Goal: Task Accomplishment & Management: Complete application form

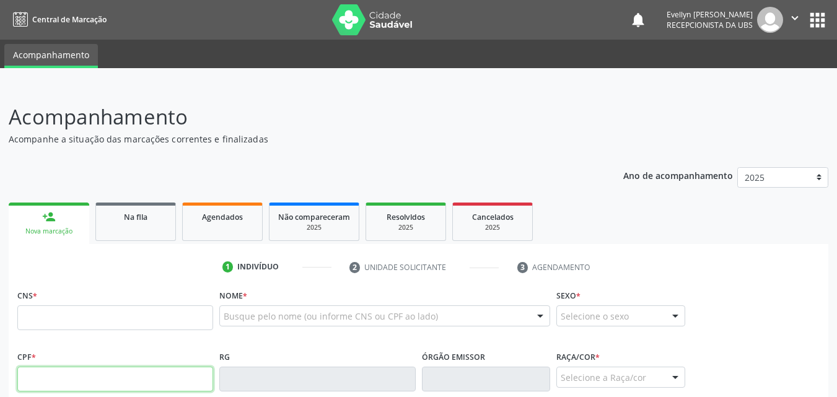
click at [127, 375] on input "text" at bounding box center [115, 379] width 196 height 25
type input "860.185.234-34"
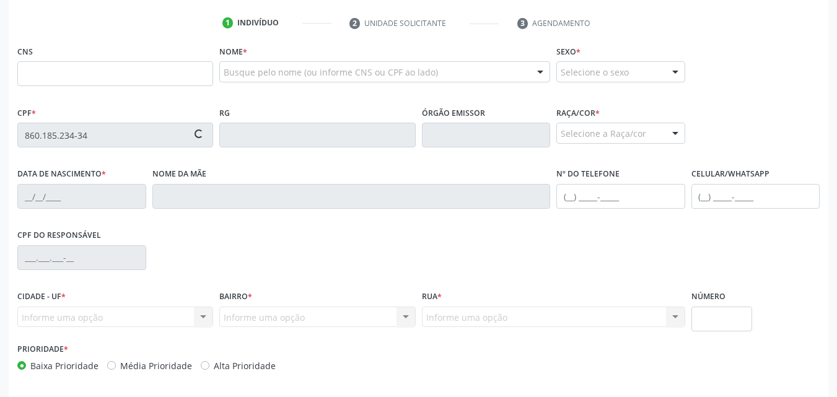
scroll to position [259, 0]
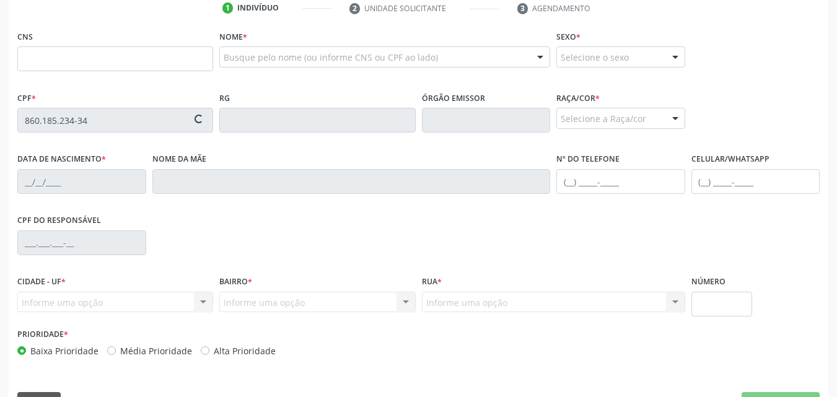
type input "700 0091 1397 4100"
type input "21[DATE]"
type input "Cicera Texeira Tenorio"
type input "[PHONE_NUMBER]"
type input "76"
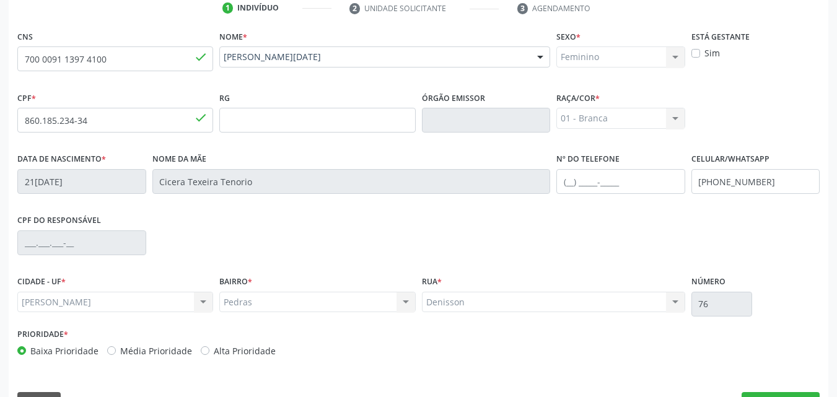
scroll to position [292, 0]
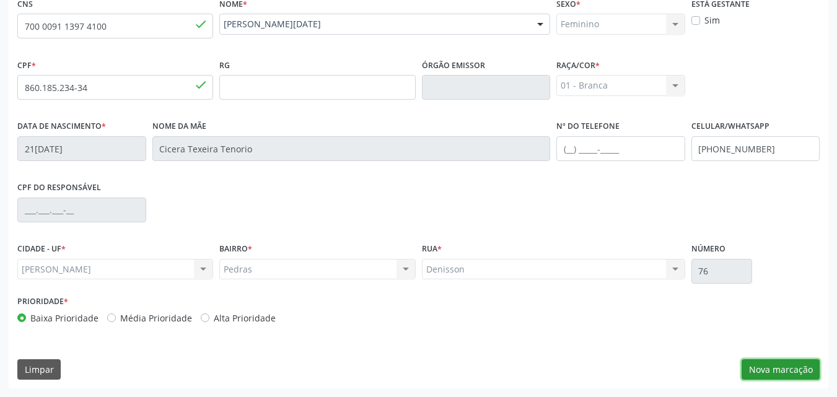
click at [792, 360] on button "Nova marcação" at bounding box center [781, 369] width 78 height 21
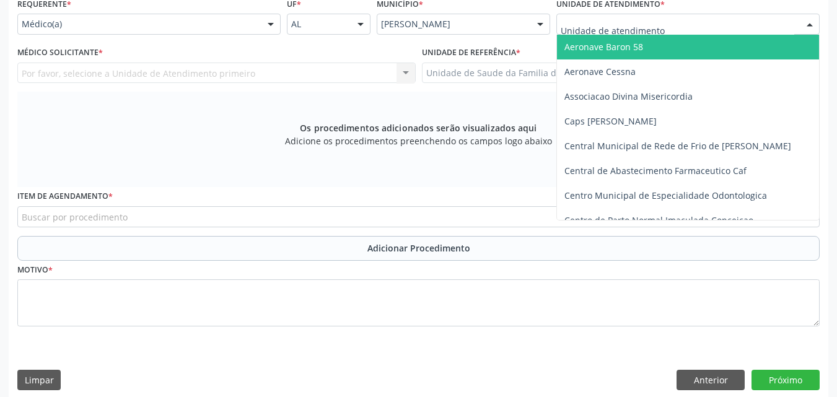
click at [701, 31] on div at bounding box center [687, 24] width 263 height 21
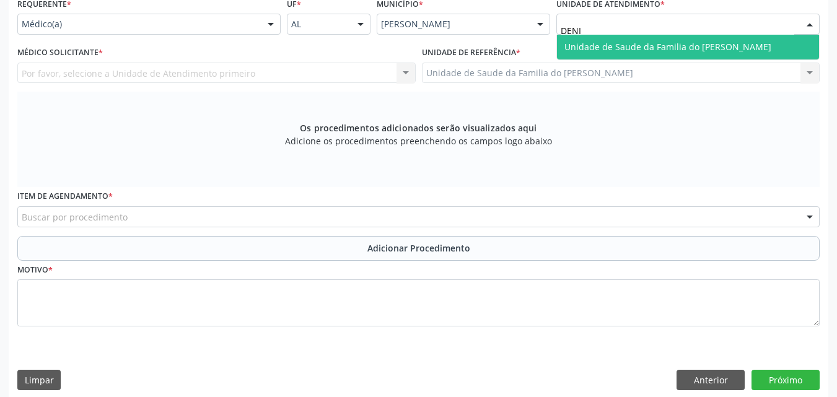
type input "[PERSON_NAME]"
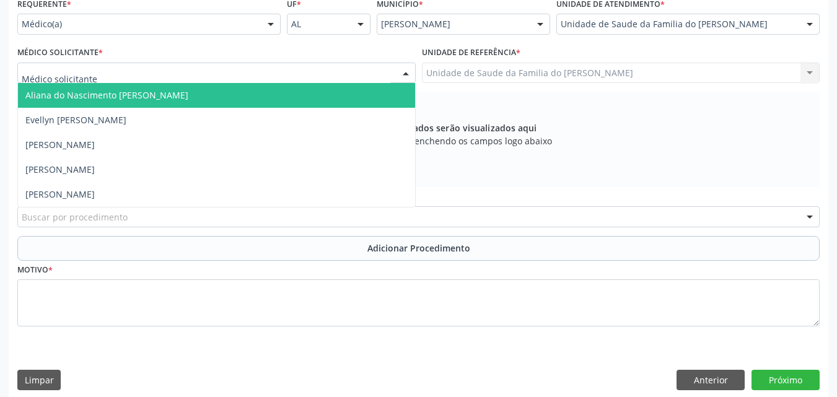
click at [279, 76] on div at bounding box center [216, 73] width 398 height 21
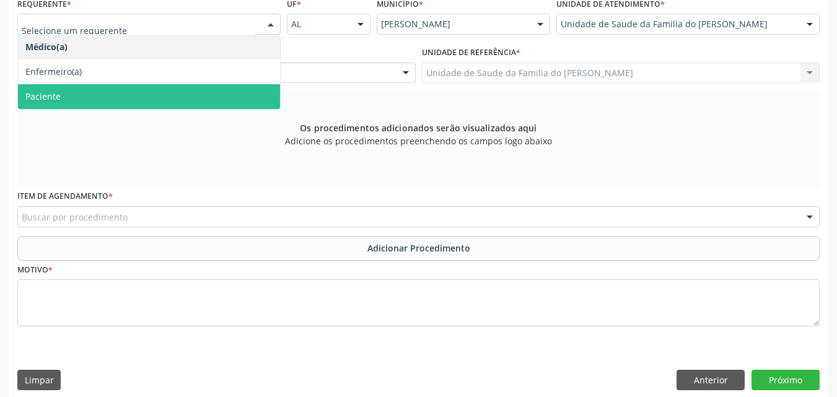
click at [196, 103] on span "Paciente" at bounding box center [149, 96] width 262 height 25
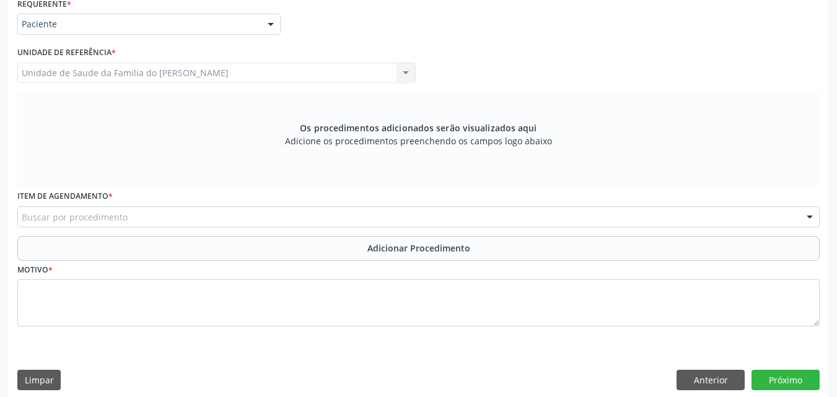
click at [218, 219] on div "Buscar por procedimento" at bounding box center [418, 216] width 802 height 21
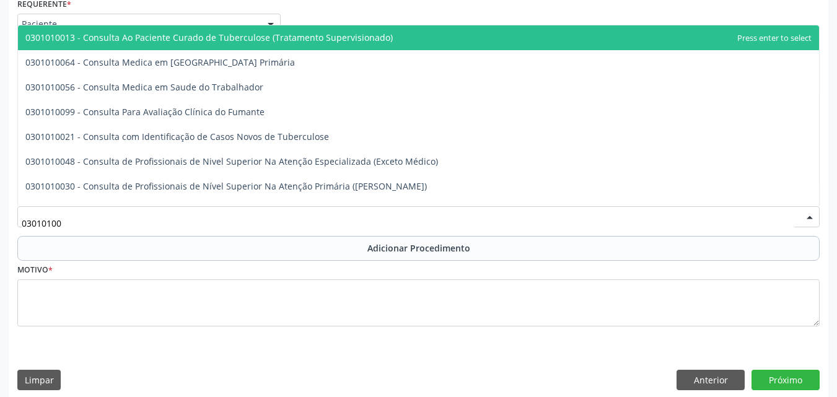
type input "030101004"
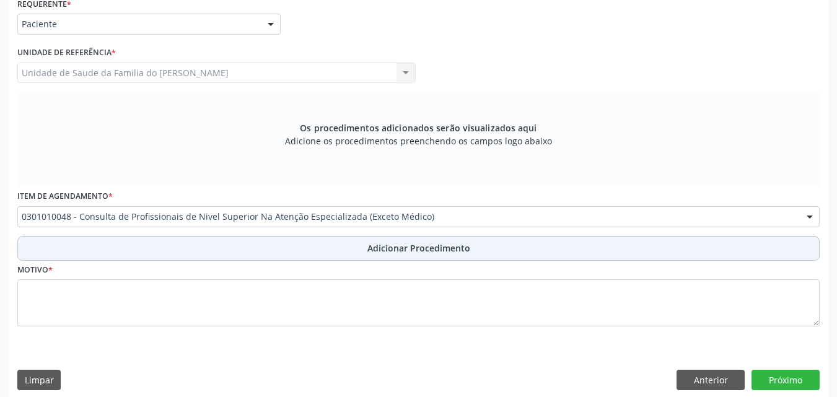
click at [224, 241] on button "Adicionar Procedimento" at bounding box center [418, 248] width 802 height 25
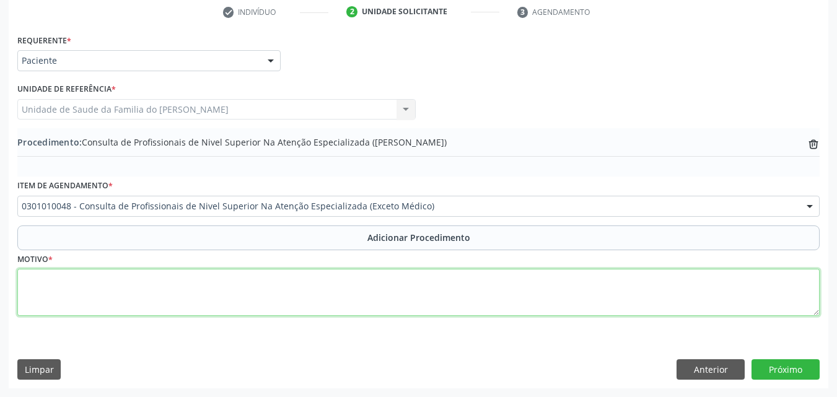
click at [226, 284] on textarea at bounding box center [418, 292] width 802 height 47
click at [226, 284] on textarea "DENTISTA" at bounding box center [418, 292] width 802 height 47
click at [122, 281] on textarea "DENTISTA DA SAUDE DA ESTRATEGIA DA FAMILIA" at bounding box center [418, 292] width 802 height 47
click at [253, 288] on textarea "DENTISTA DA SAUDE DE ESTRATEGIA DA FAMILIA" at bounding box center [418, 292] width 802 height 47
click at [384, 279] on textarea "DENTISTA DA SAUDE DE ESTRATEGIA DA FAMILIA (RAIO-X DO 14 PACIENTE ONCOLOGICA CO…" at bounding box center [418, 292] width 802 height 47
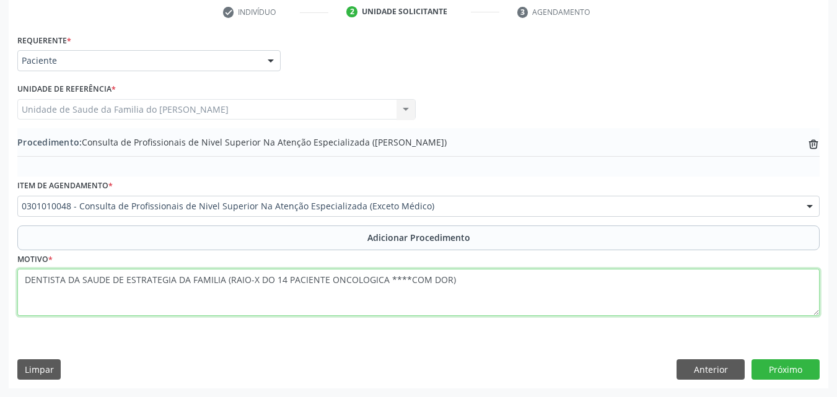
click at [445, 279] on textarea "DENTISTA DA SAUDE DE ESTRATEGIA DA FAMILIA (RAIO-X DO 14 PACIENTE ONCOLOGICA **…" at bounding box center [418, 292] width 802 height 47
type textarea "DENTISTA DA SAUDE DE ESTRATEGIA DA FAMILIA (RAIO-X DO 14 PACIENTE ONCOLOGICA **…"
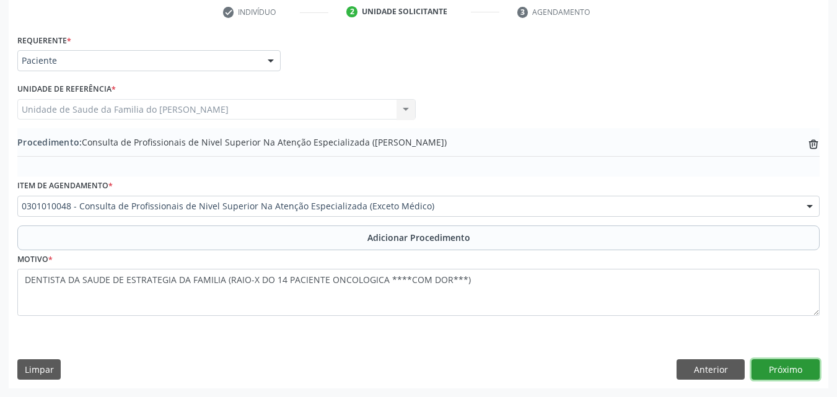
click at [796, 369] on button "Próximo" at bounding box center [786, 369] width 68 height 21
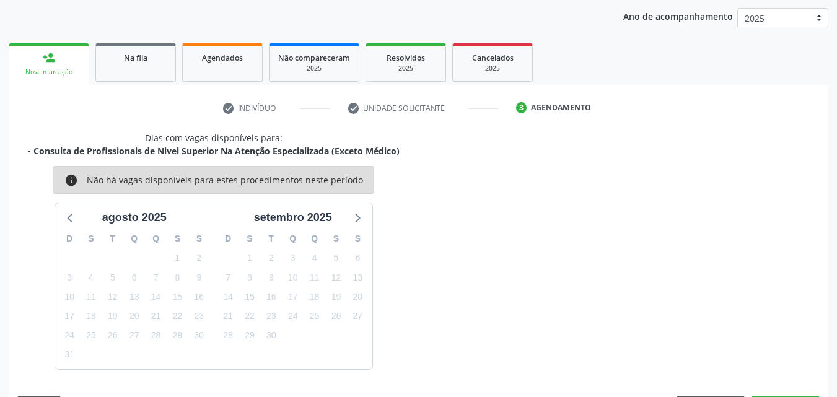
scroll to position [196, 0]
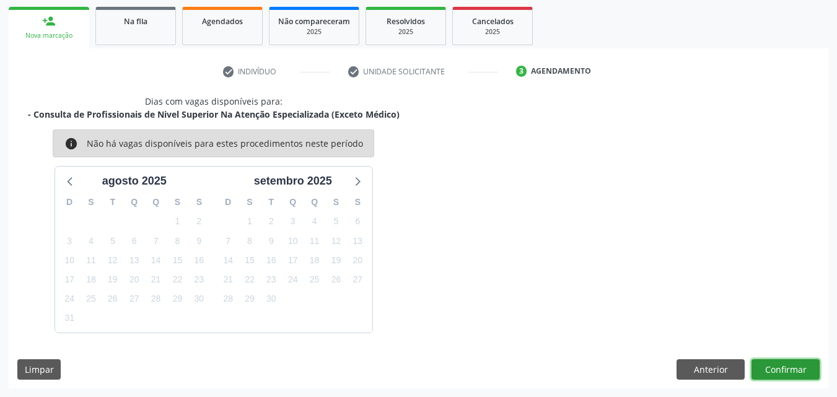
click at [779, 371] on button "Confirmar" at bounding box center [786, 369] width 68 height 21
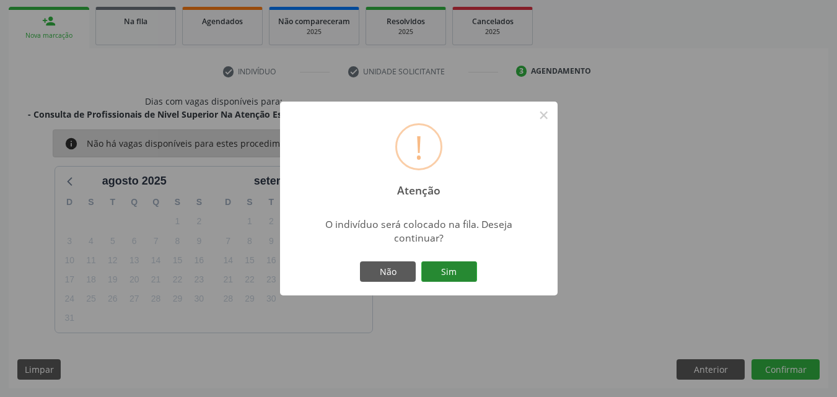
click at [455, 270] on button "Sim" at bounding box center [449, 271] width 56 height 21
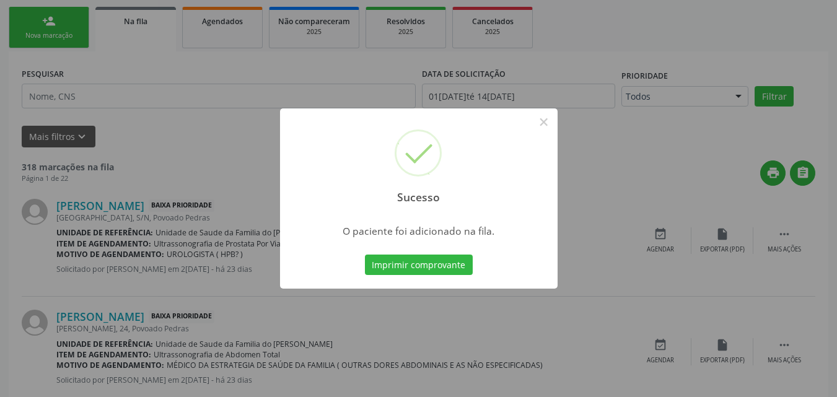
scroll to position [33, 0]
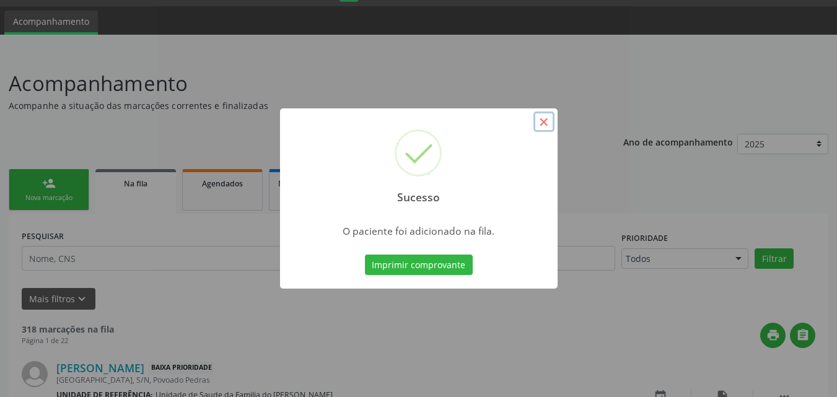
click at [548, 120] on button "×" at bounding box center [543, 122] width 21 height 21
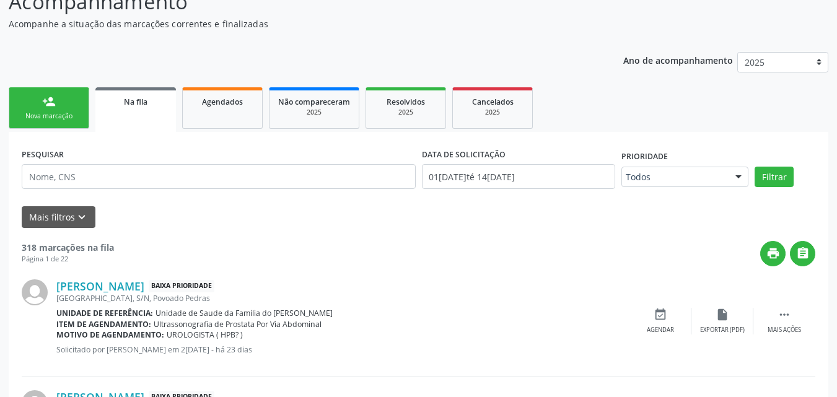
scroll to position [97, 0]
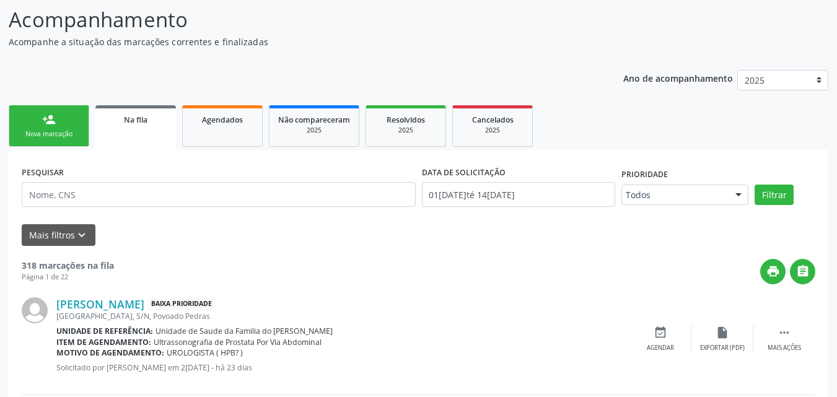
click at [454, 314] on div "[GEOGRAPHIC_DATA], S/N, Povoado Pedras" at bounding box center [342, 316] width 573 height 11
click at [52, 109] on link "person_add Nova marcação" at bounding box center [49, 126] width 81 height 42
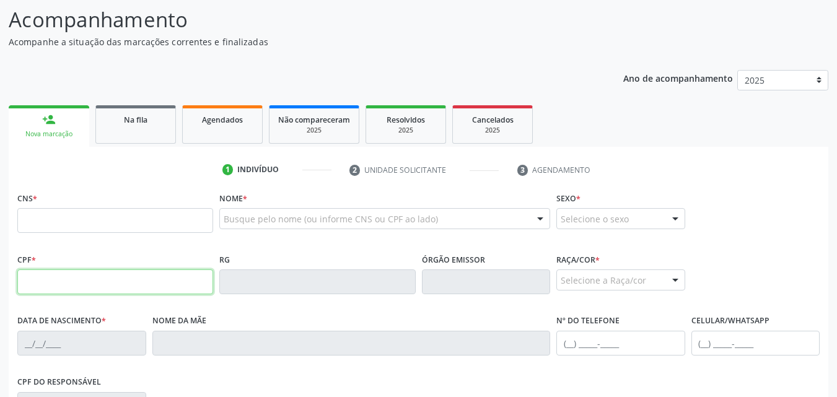
click at [56, 278] on input "text" at bounding box center [115, 282] width 196 height 25
type input "151.691.034-68"
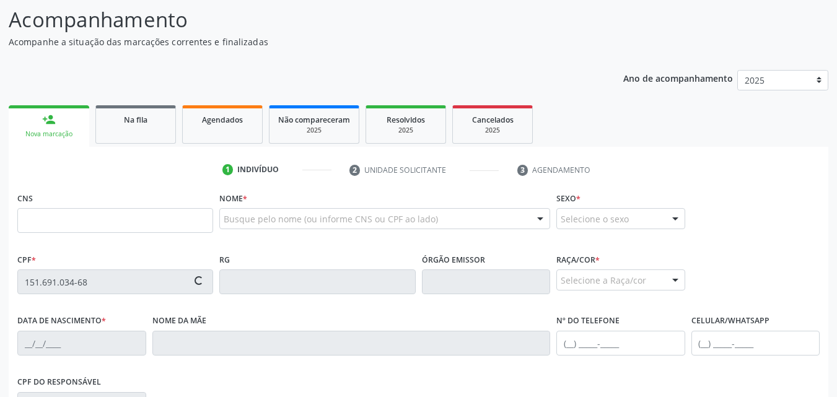
type input "702 8041 0213 3260"
type input "[DATE]"
type input "Benedita [PERSON_NAME]"
type input "[PHONE_NUMBER]"
type input "02"
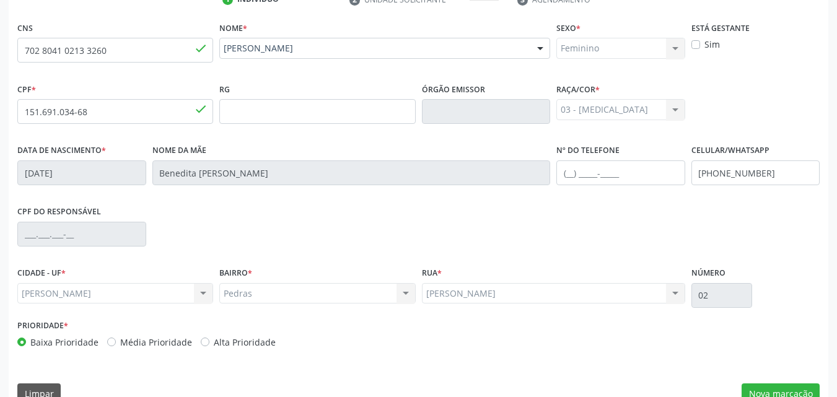
scroll to position [292, 0]
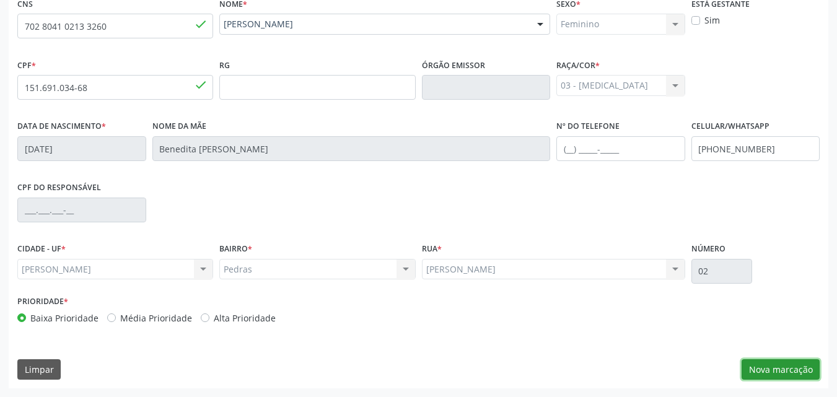
click at [776, 369] on button "Nova marcação" at bounding box center [781, 369] width 78 height 21
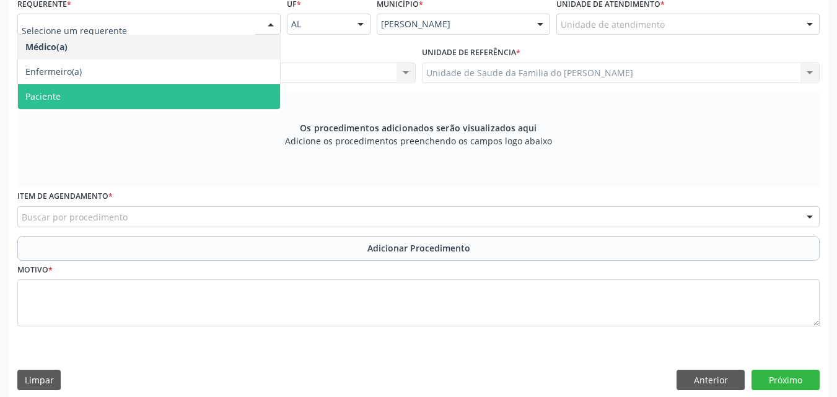
click at [151, 97] on span "Paciente" at bounding box center [149, 96] width 262 height 25
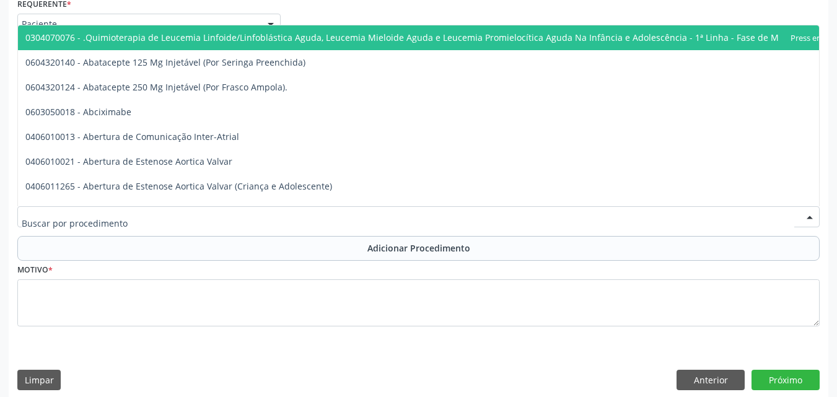
click at [237, 223] on div at bounding box center [418, 216] width 802 height 21
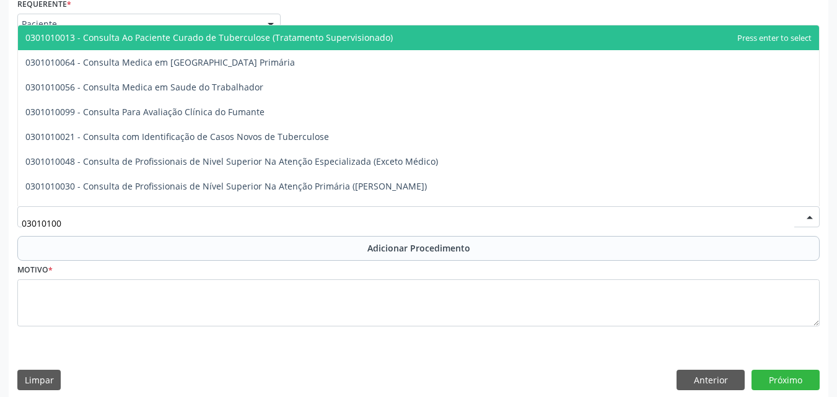
type input "030101004"
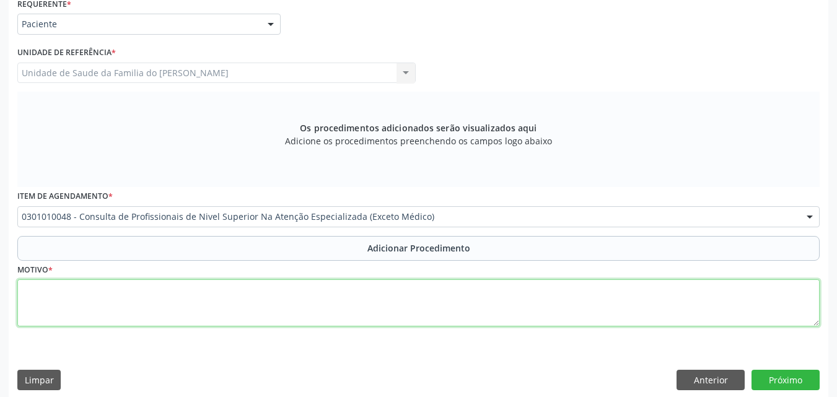
click at [226, 296] on textarea at bounding box center [418, 302] width 802 height 47
type textarea "DENTISTA DA ESTRATEGIA DE SAUDE DA FAMILIA ( PRÓTESE DENTÁRIA )"
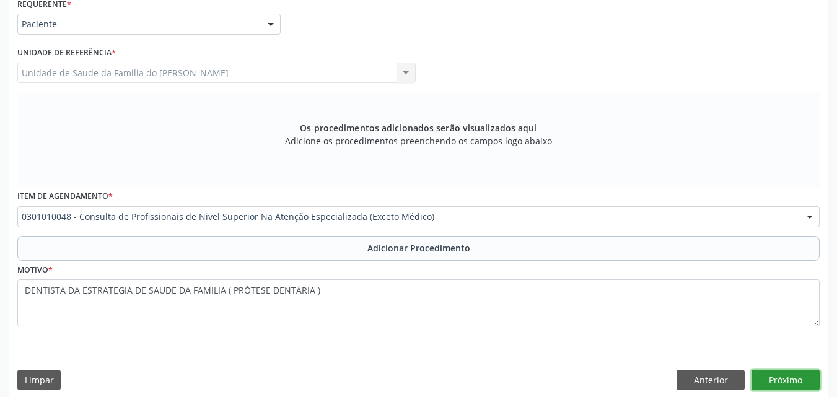
click at [778, 374] on button "Próximo" at bounding box center [786, 380] width 68 height 21
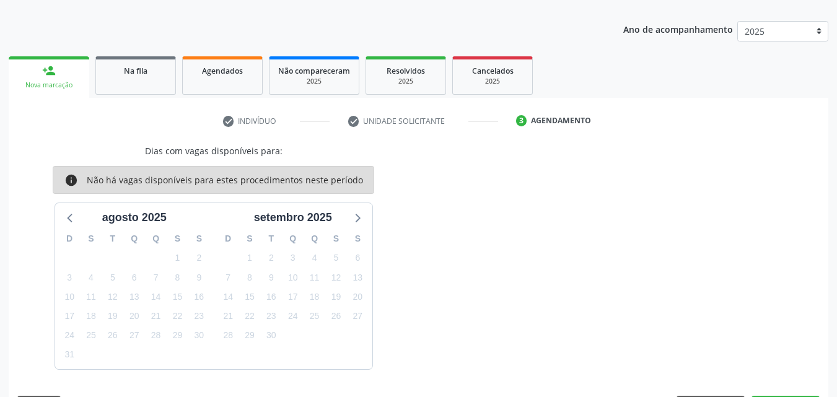
scroll to position [183, 0]
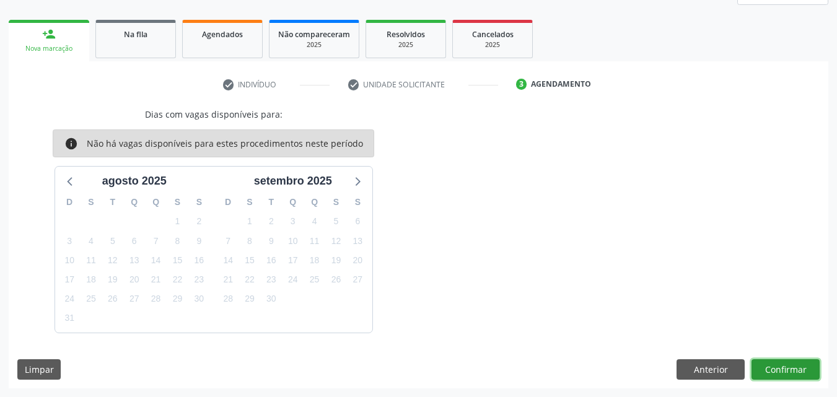
click at [766, 372] on button "Confirmar" at bounding box center [786, 369] width 68 height 21
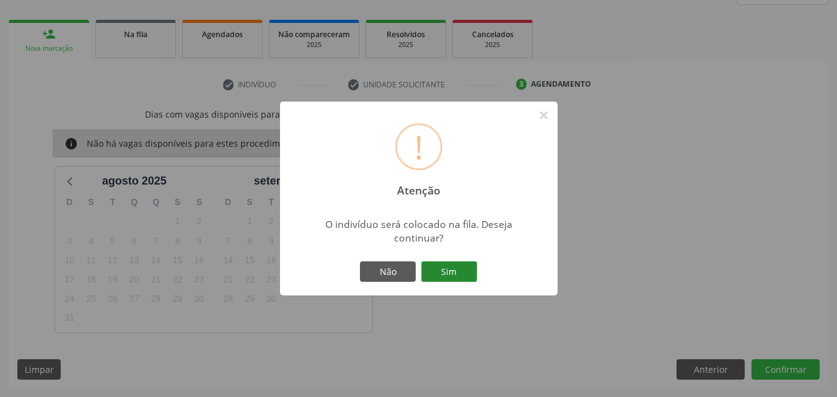
click at [446, 265] on button "Sim" at bounding box center [449, 271] width 56 height 21
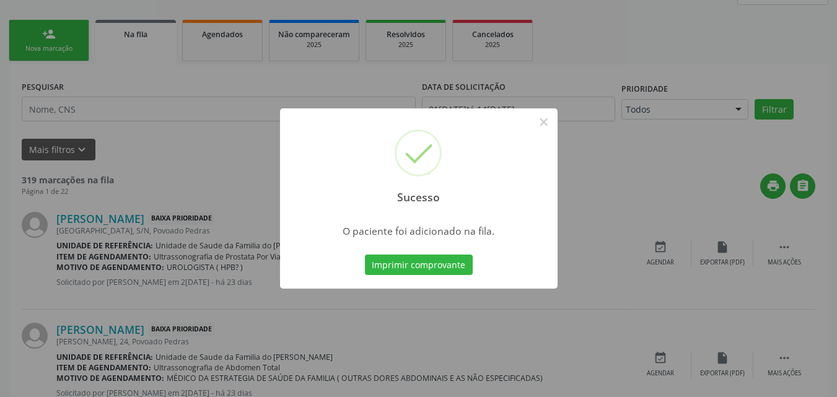
scroll to position [33, 0]
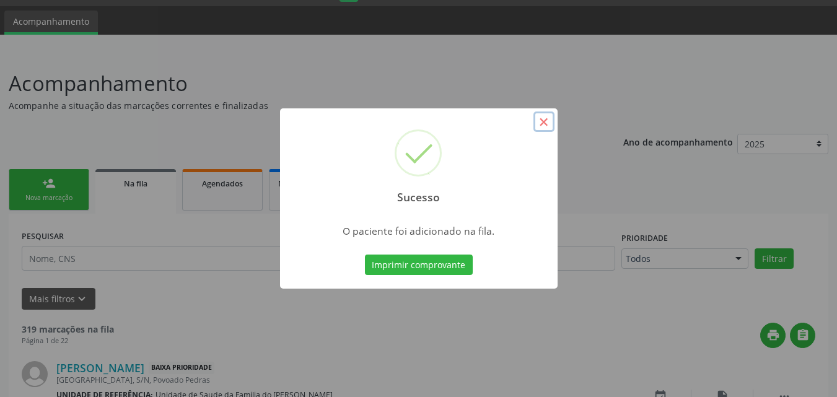
click at [535, 129] on button "×" at bounding box center [543, 122] width 21 height 21
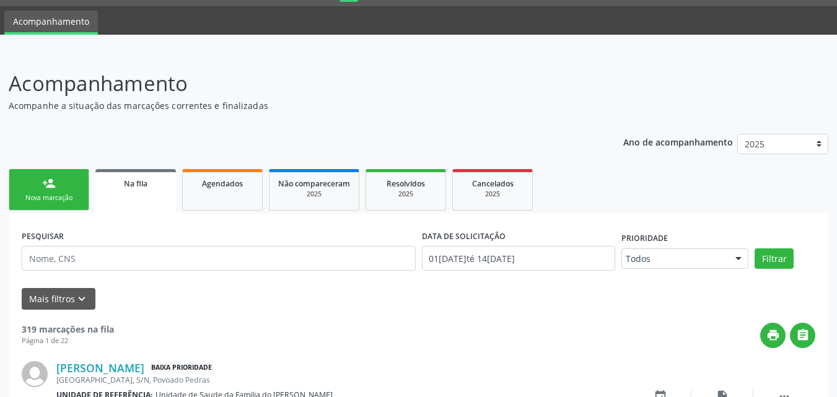
click at [65, 194] on div "Nova marcação" at bounding box center [49, 197] width 62 height 9
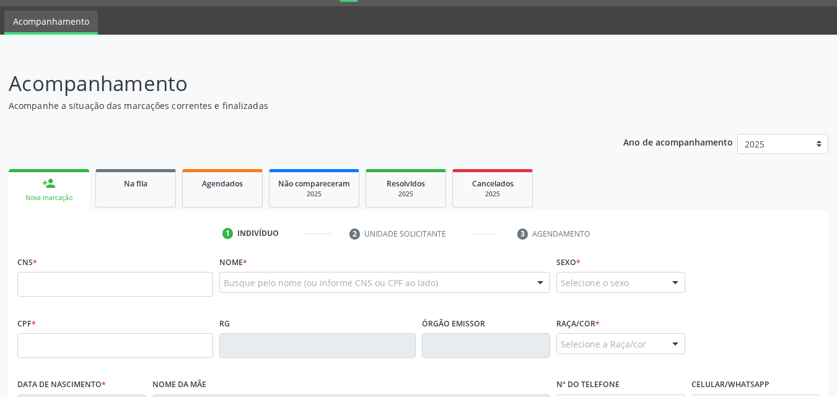
click at [65, 194] on div "Nova marcação" at bounding box center [48, 197] width 63 height 9
click at [65, 341] on input "text" at bounding box center [115, 345] width 196 height 25
click at [37, 283] on input "text" at bounding box center [115, 284] width 196 height 25
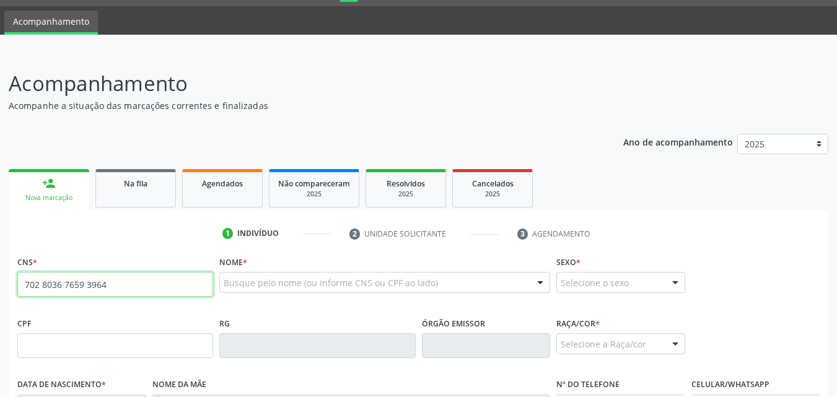
type input "702 8036 7659 3964"
type input "119.722.374-62"
type input "[DATE]"
type input "[PERSON_NAME]"
type input "[PHONE_NUMBER]"
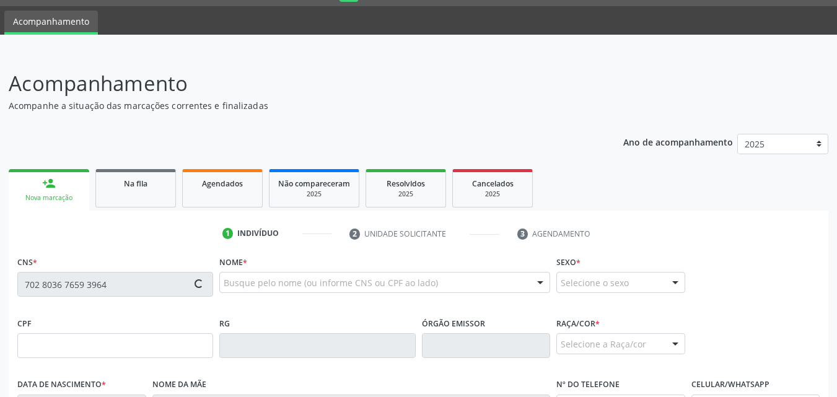
type input "60"
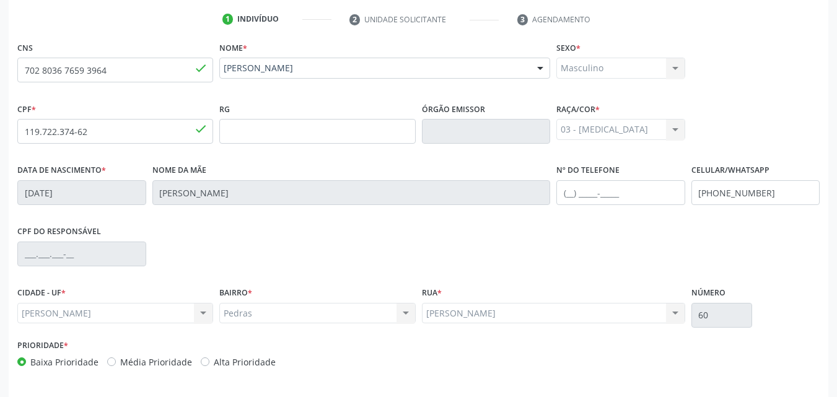
scroll to position [292, 0]
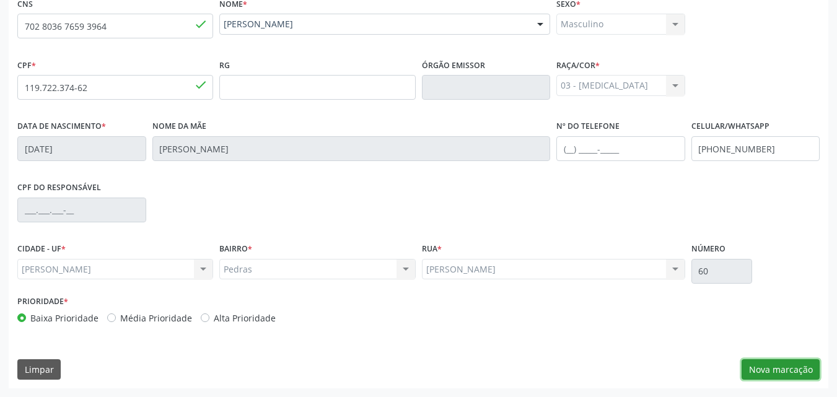
click at [786, 364] on button "Nova marcação" at bounding box center [781, 369] width 78 height 21
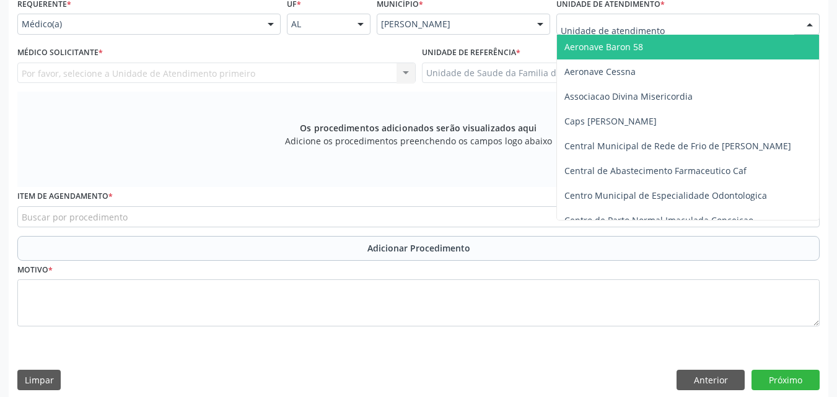
click at [678, 29] on div at bounding box center [687, 24] width 263 height 21
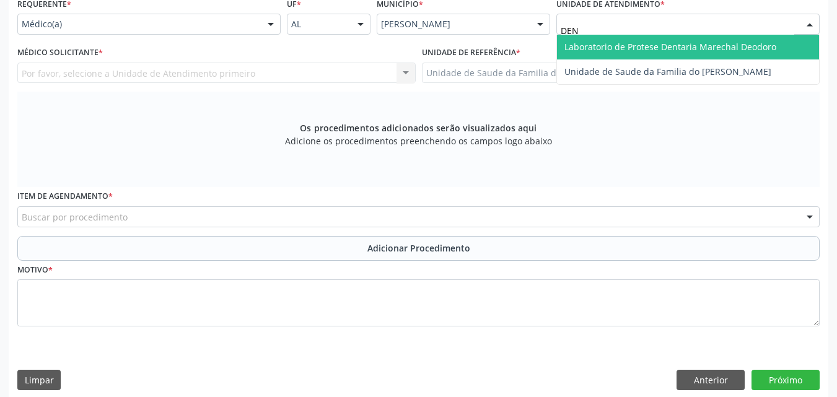
type input "DENI"
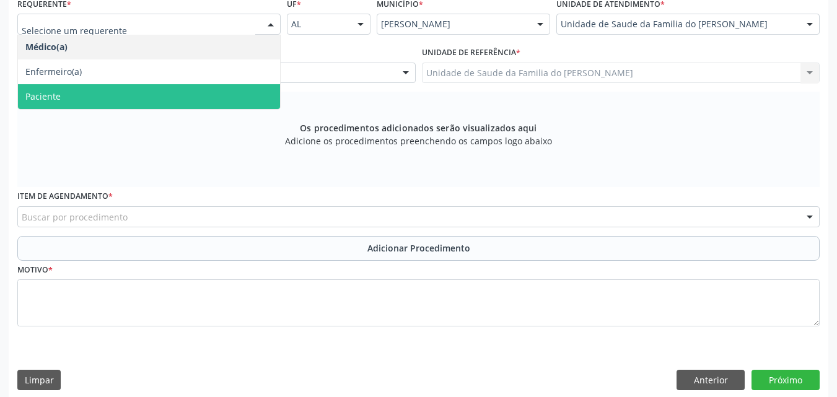
click at [191, 90] on span "Paciente" at bounding box center [149, 96] width 262 height 25
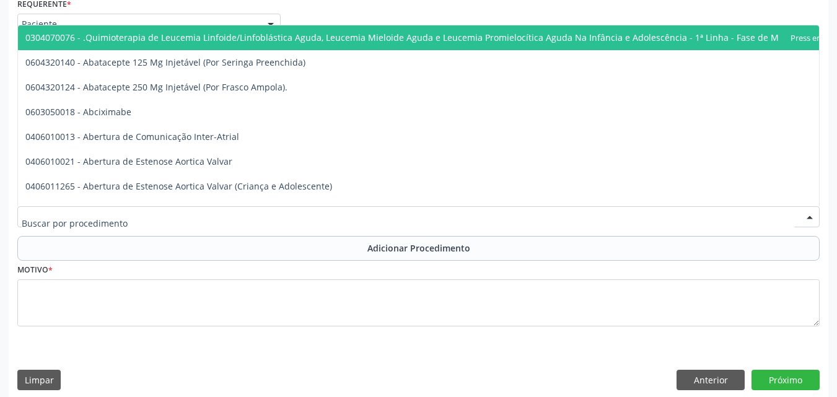
click at [177, 215] on div at bounding box center [418, 216] width 802 height 21
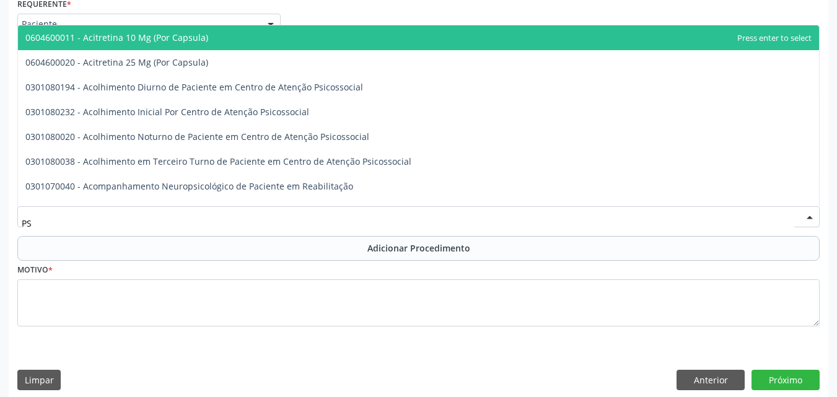
type input "P"
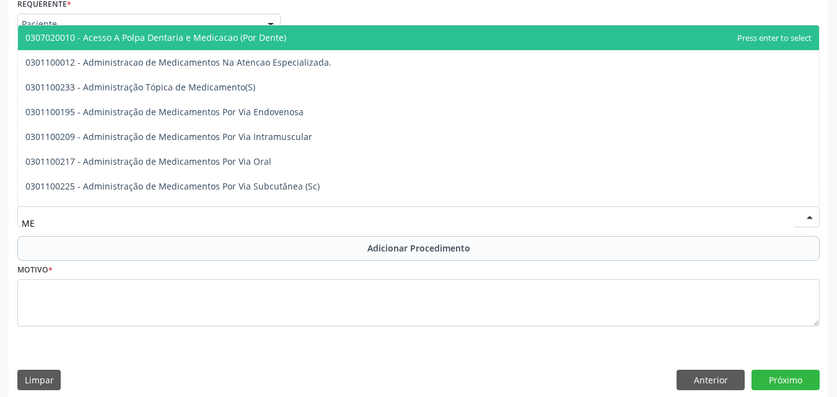
type input "M"
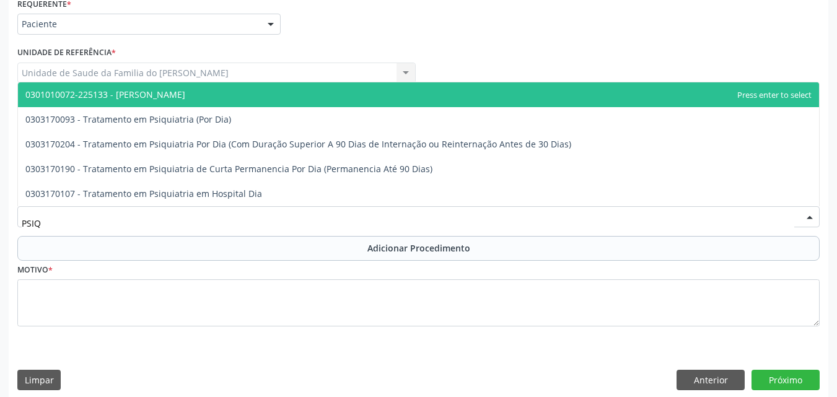
type input "PSIQ"
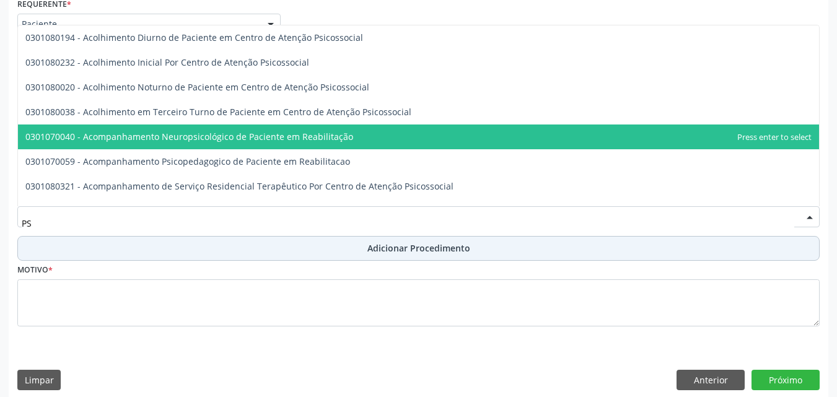
type input "P"
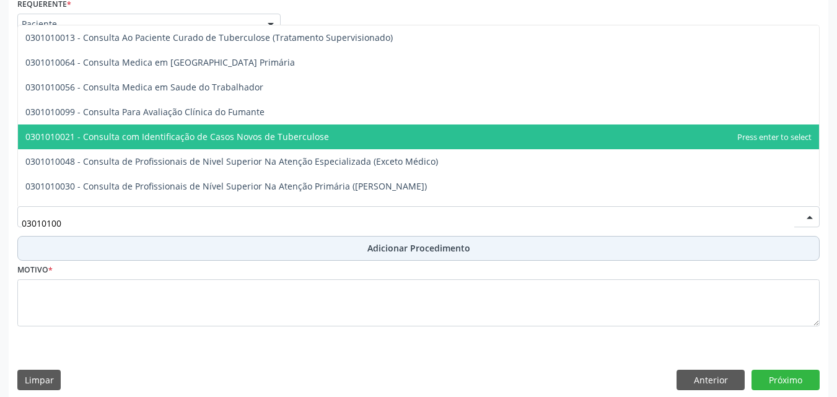
type input "030101004"
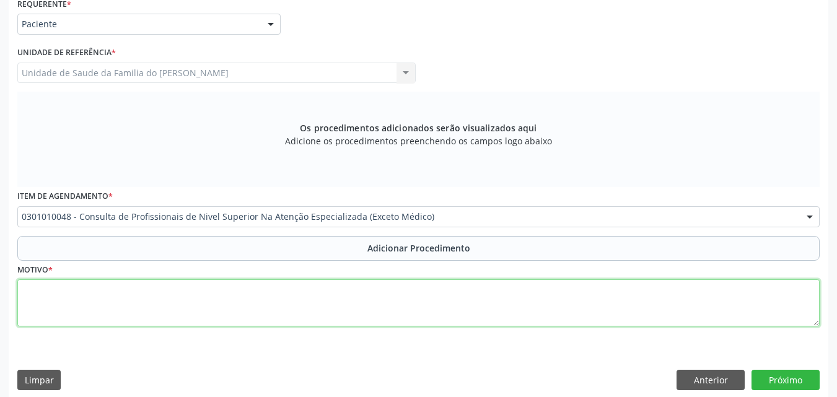
click at [231, 284] on textarea at bounding box center [418, 302] width 802 height 47
type textarea "A"
type textarea "ENCAMINHAMENTO PARA PSICOLOGO"
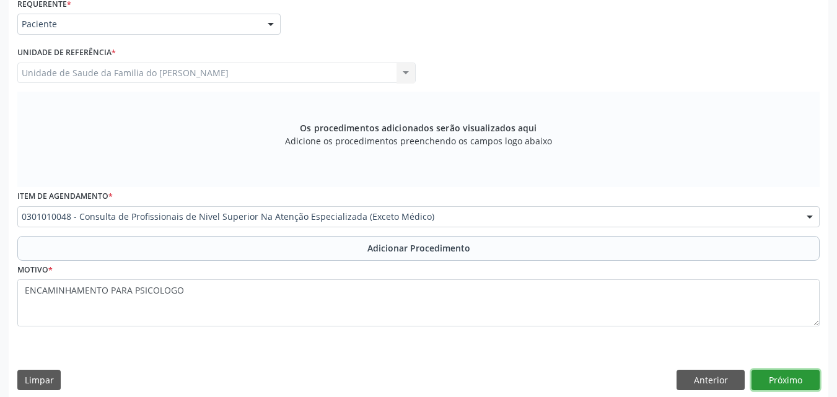
click at [795, 371] on button "Próximo" at bounding box center [786, 380] width 68 height 21
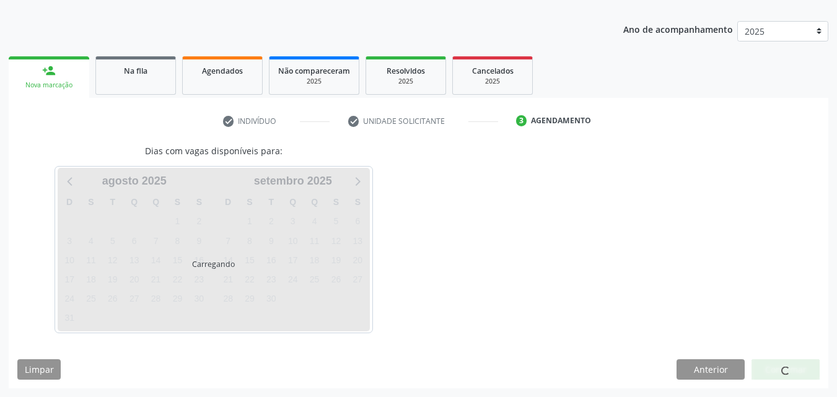
scroll to position [183, 0]
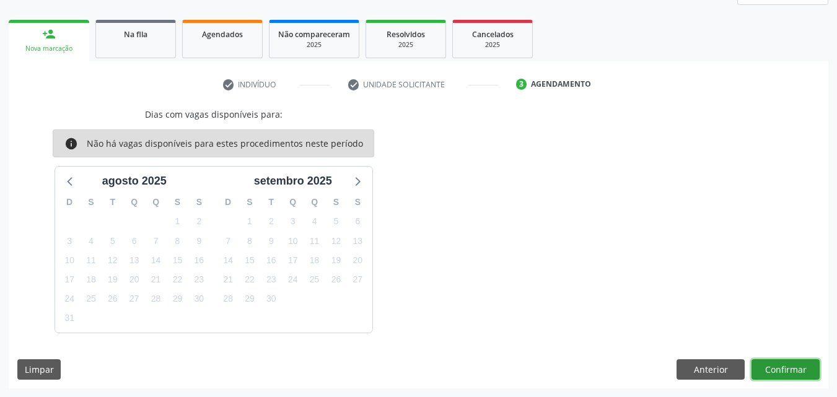
click at [795, 371] on button "Confirmar" at bounding box center [786, 369] width 68 height 21
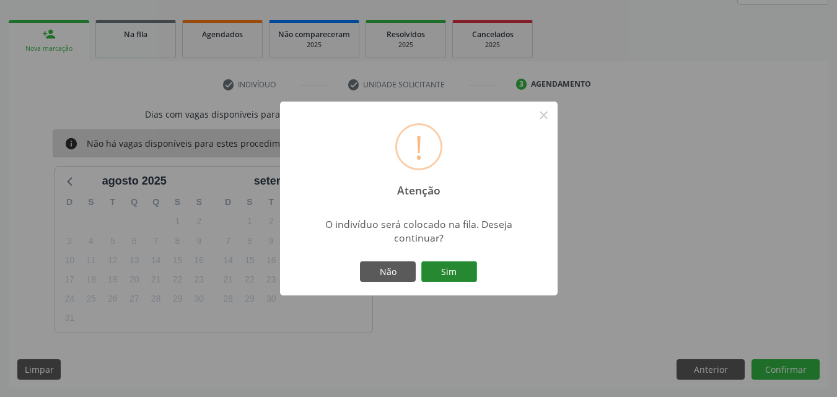
click at [469, 273] on button "Sim" at bounding box center [449, 271] width 56 height 21
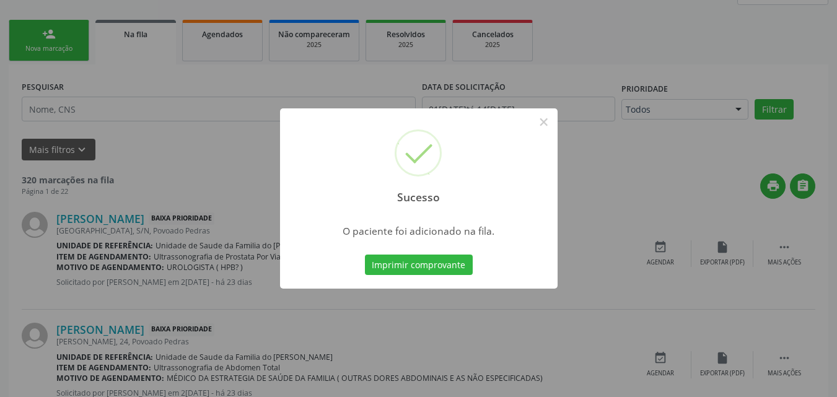
scroll to position [33, 0]
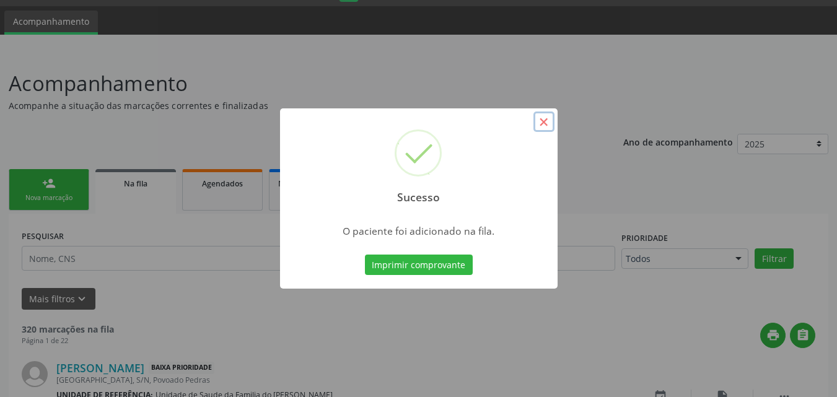
click at [545, 125] on button "×" at bounding box center [543, 122] width 21 height 21
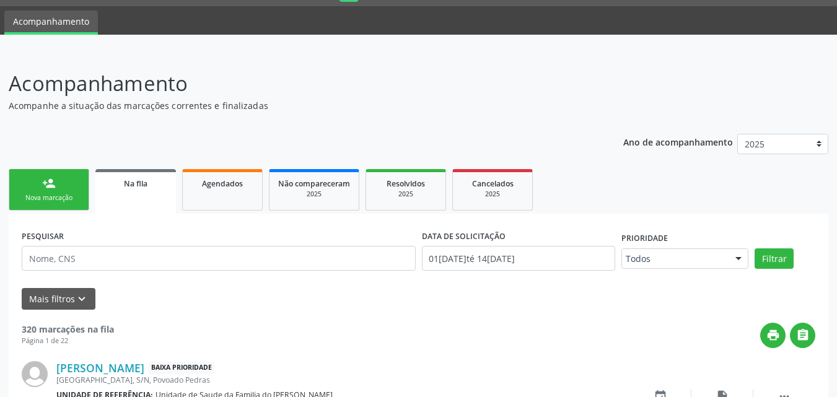
click at [35, 198] on div "Nova marcação" at bounding box center [49, 197] width 62 height 9
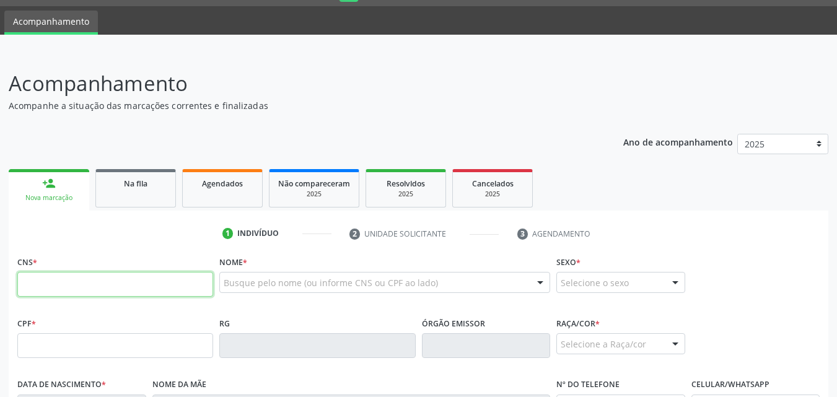
click at [135, 294] on input "text" at bounding box center [115, 284] width 196 height 25
type input "708 0068 8977 8529"
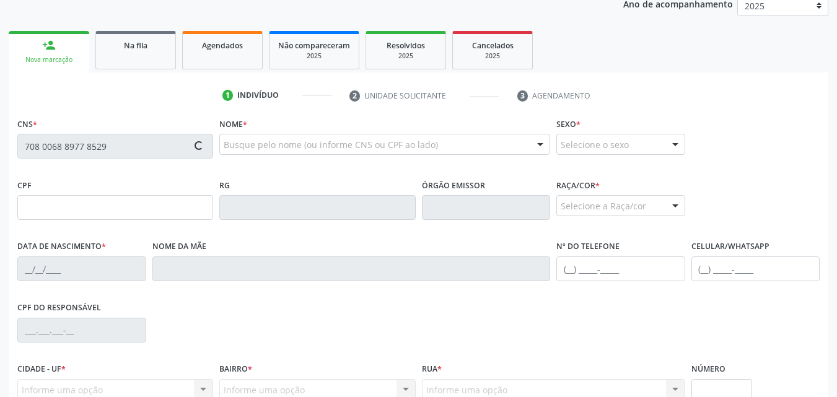
type input "815.425.344-53"
type input "1[DATE]"
type input "[PERSON_NAME]"
type input "[PHONE_NUMBER]"
type input "60"
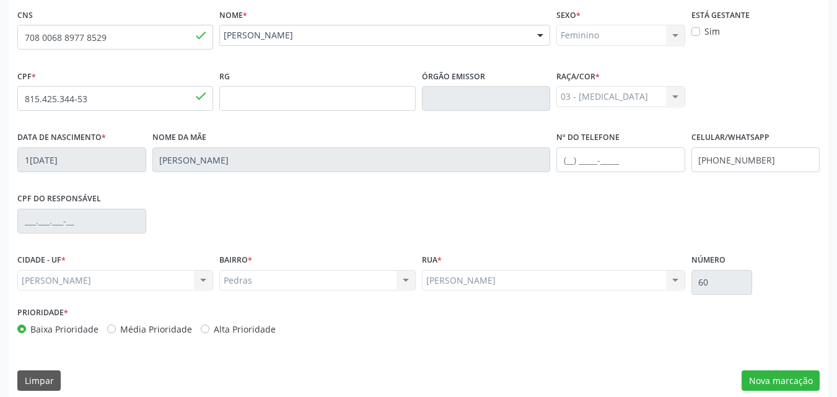
scroll to position [292, 0]
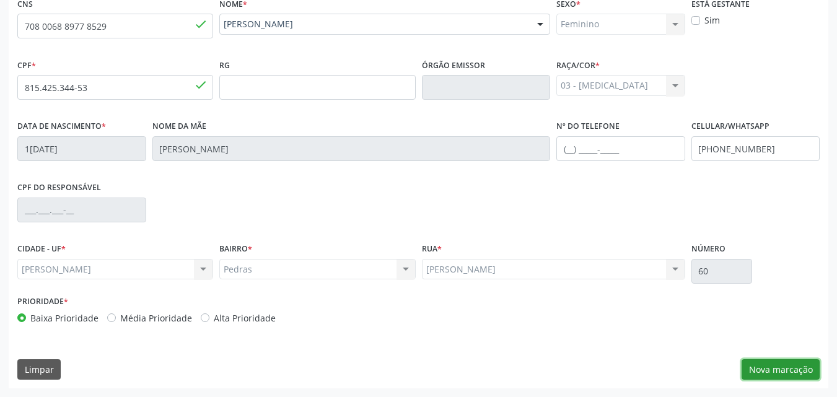
click at [780, 371] on button "Nova marcação" at bounding box center [781, 369] width 78 height 21
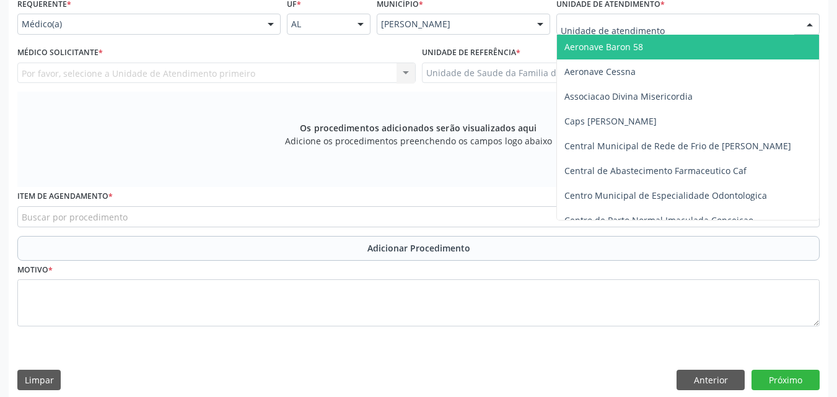
click at [669, 21] on div at bounding box center [687, 24] width 263 height 21
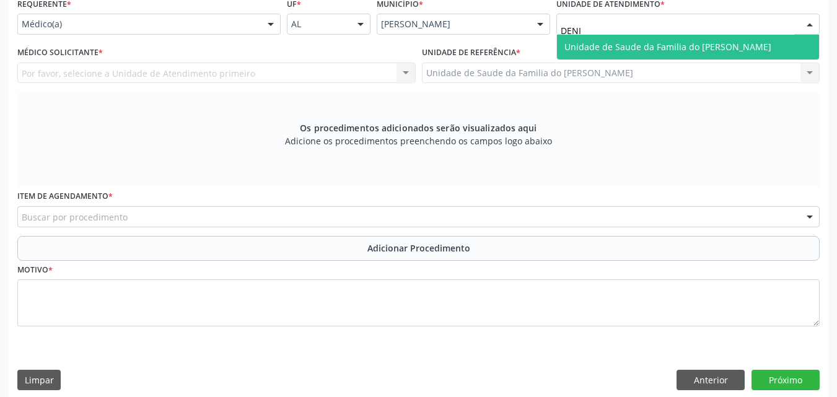
type input "[PERSON_NAME]"
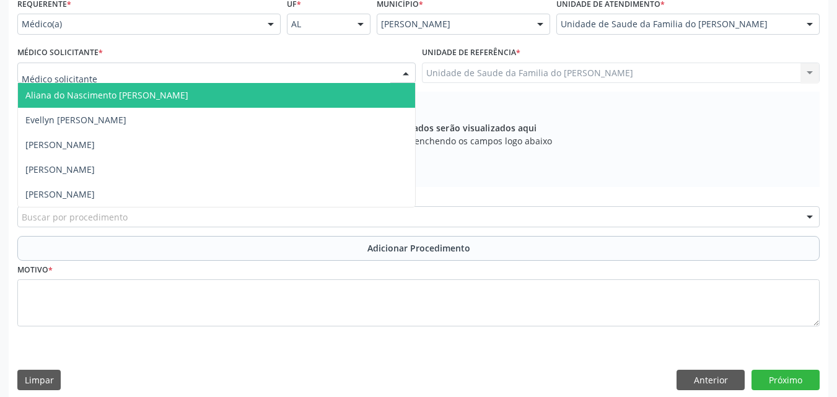
click at [206, 75] on div at bounding box center [216, 73] width 398 height 21
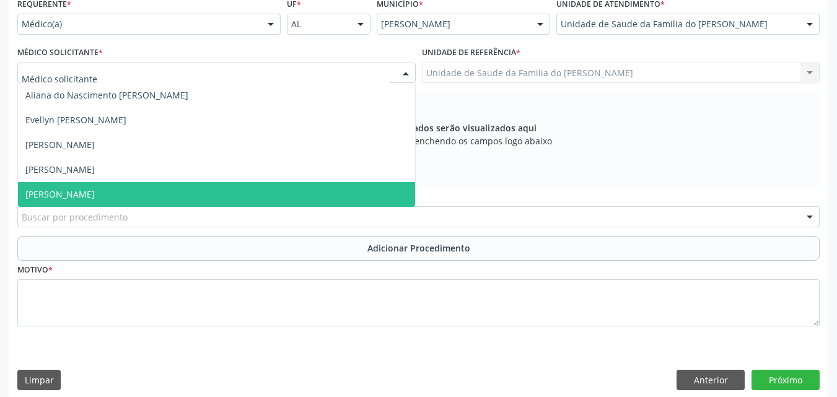
click at [209, 191] on span "[PERSON_NAME]" at bounding box center [216, 194] width 397 height 25
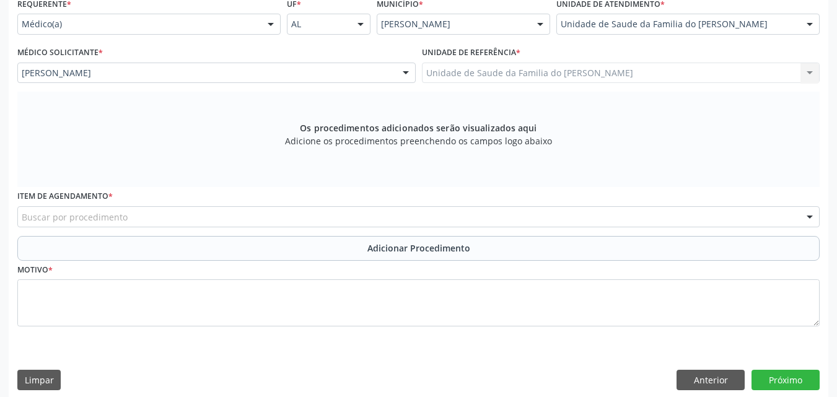
click at [213, 218] on div "Buscar por procedimento" at bounding box center [418, 216] width 802 height 21
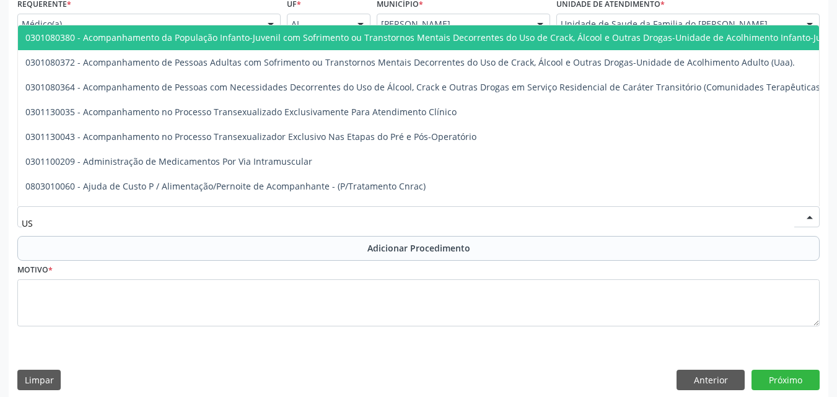
type input "U"
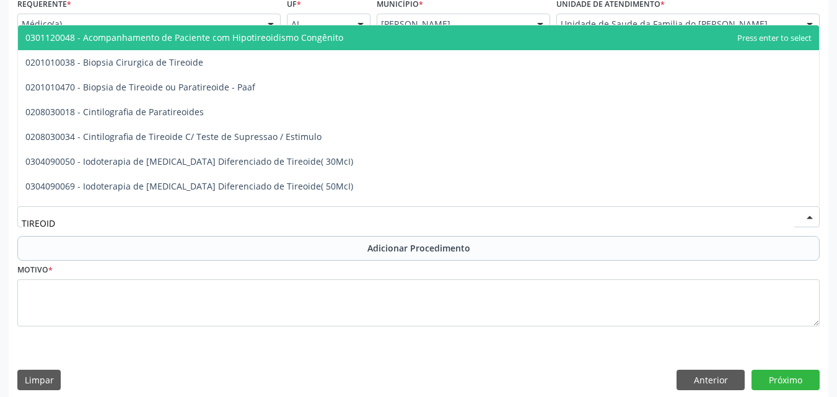
type input "TIREOIDE"
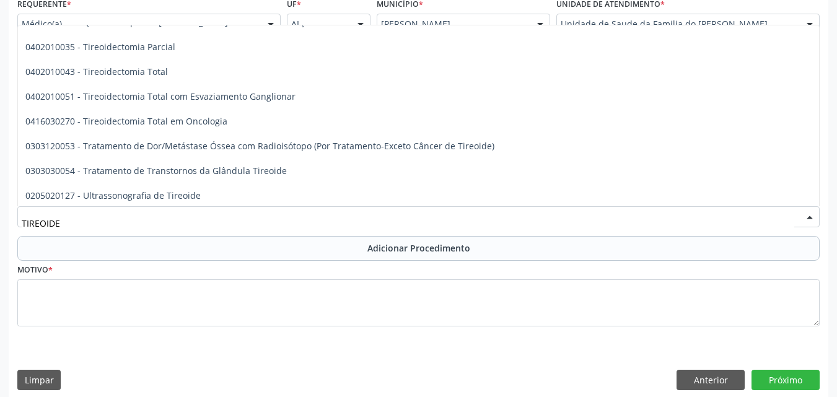
scroll to position [216, 0]
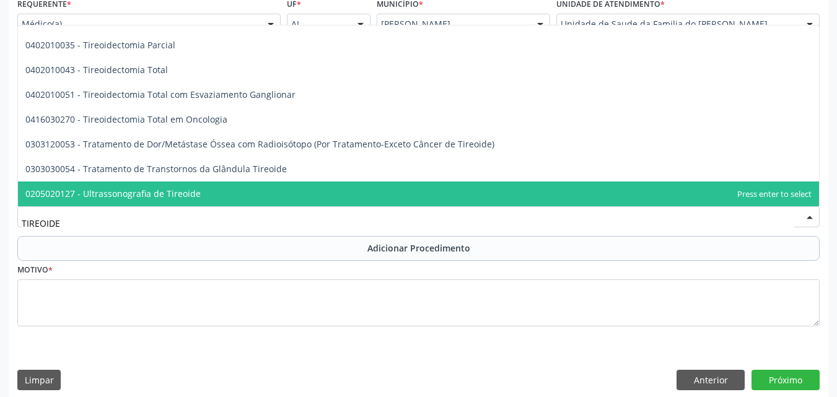
click at [730, 214] on input "TIREOIDE" at bounding box center [408, 223] width 773 height 25
click at [722, 191] on span "0205020127 - Ultrassonografia de Tireoide" at bounding box center [418, 194] width 801 height 25
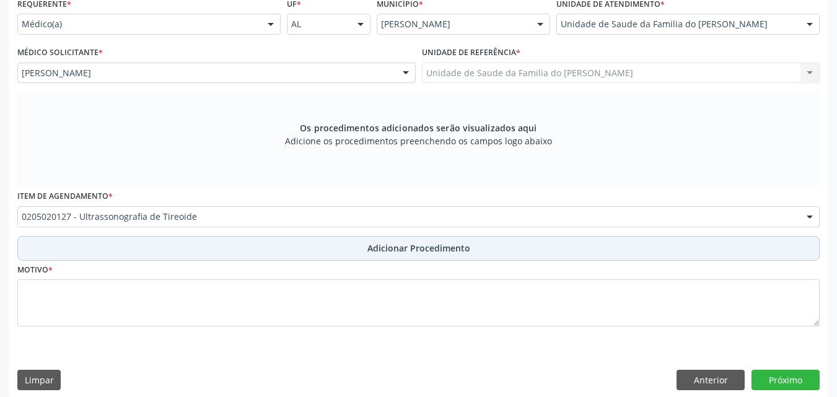
click at [543, 251] on button "Adicionar Procedimento" at bounding box center [418, 248] width 802 height 25
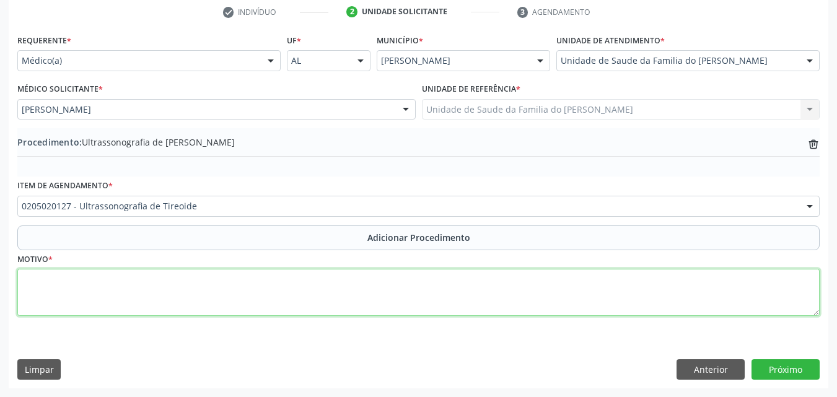
click at [490, 301] on textarea at bounding box center [418, 292] width 802 height 47
type textarea "M"
type textarea "OUTROS TRANSTORNOS DA TIREOIDE"
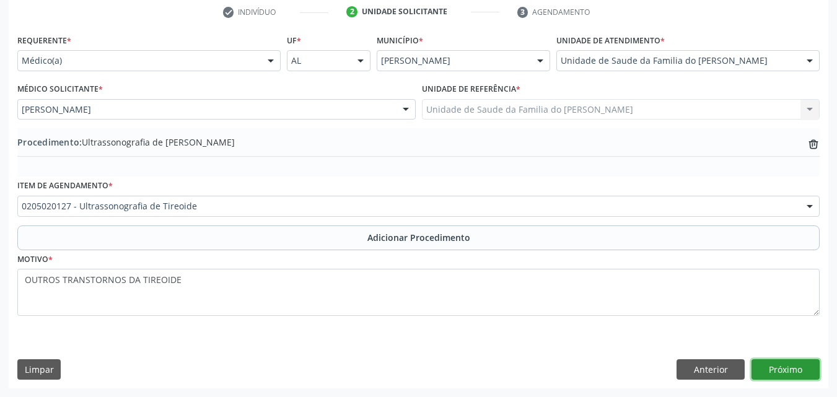
click at [783, 372] on button "Próximo" at bounding box center [786, 369] width 68 height 21
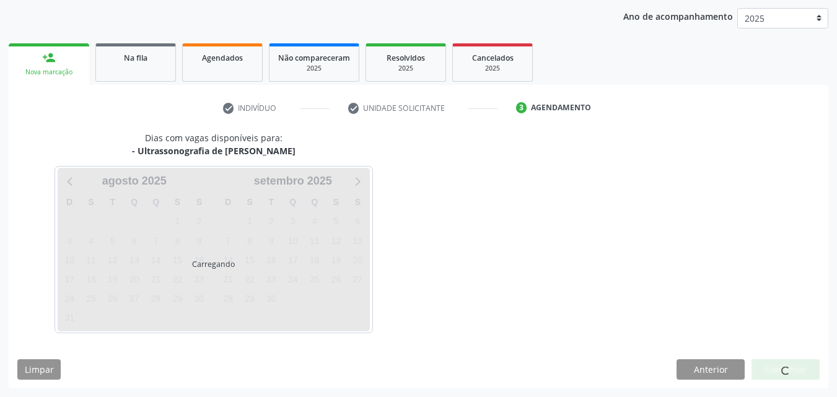
scroll to position [196, 0]
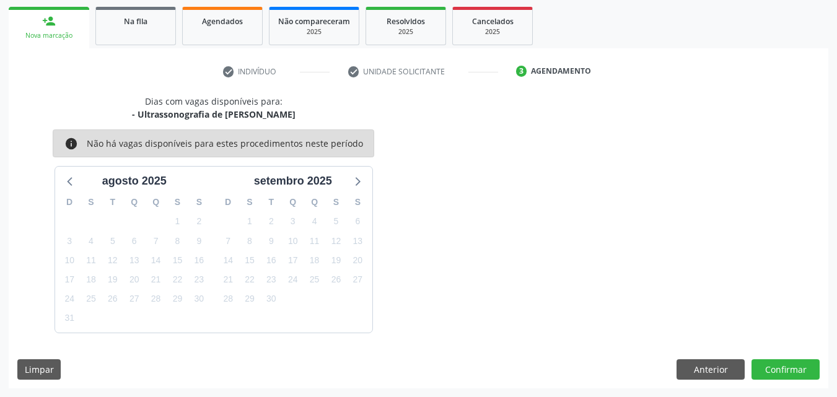
click at [802, 357] on div "Dias com vagas disponíveis para: - Ultrassonografia de [PERSON_NAME] info Não h…" at bounding box center [419, 242] width 820 height 294
click at [803, 365] on button "Confirmar" at bounding box center [786, 369] width 68 height 21
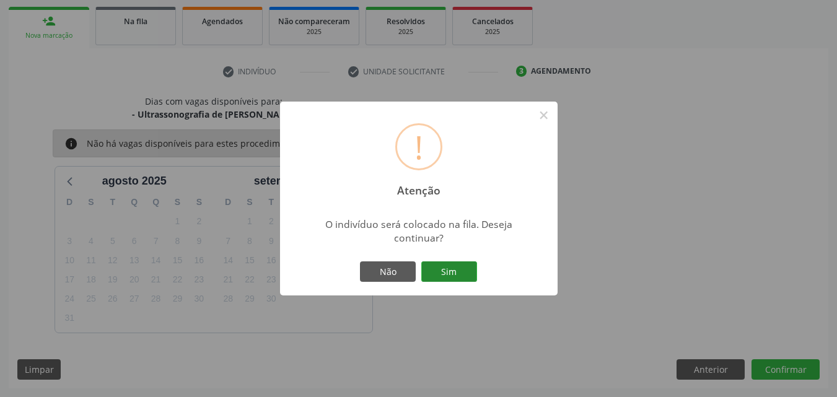
click at [449, 270] on button "Sim" at bounding box center [449, 271] width 56 height 21
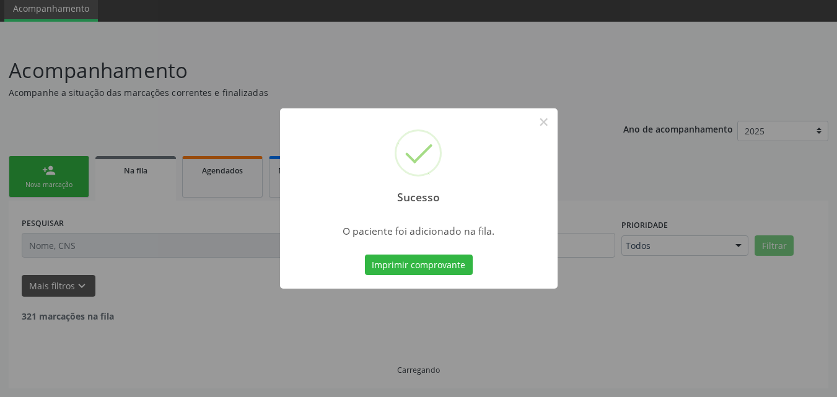
scroll to position [33, 0]
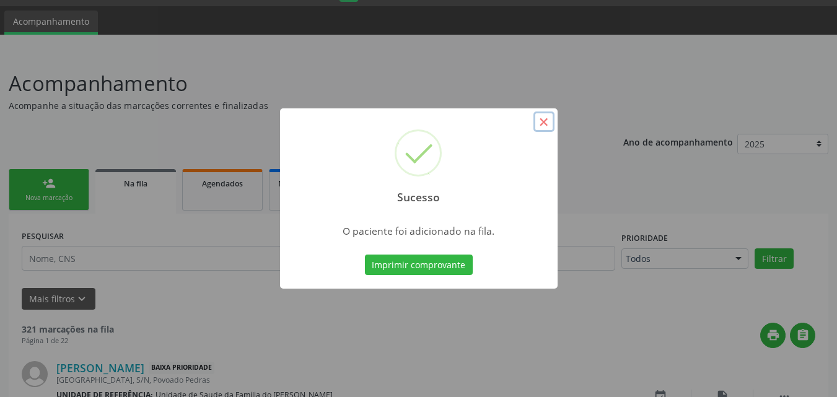
click at [545, 122] on button "×" at bounding box center [543, 122] width 21 height 21
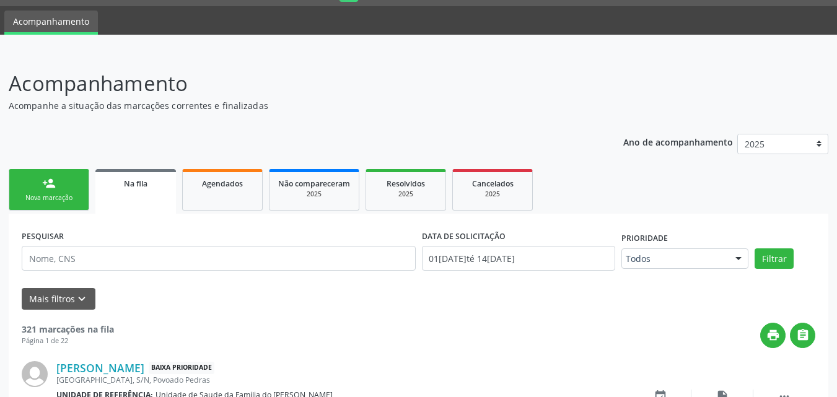
scroll to position [72, 0]
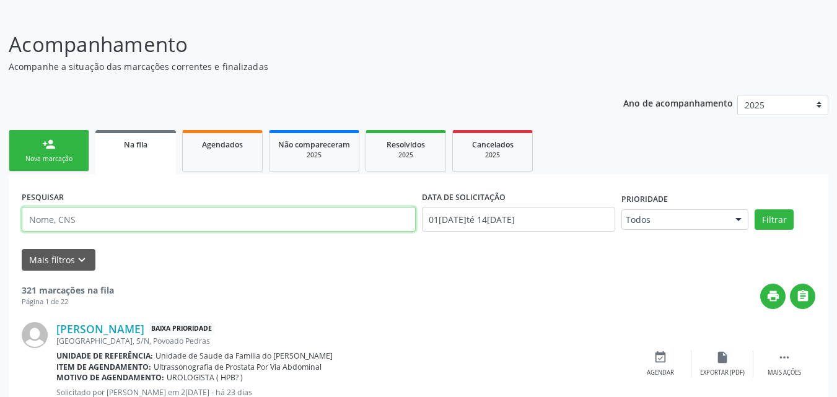
drag, startPoint x: 335, startPoint y: 209, endPoint x: 486, endPoint y: 261, distance: 159.9
click at [486, 261] on form "PESQUISAR DATA DE SOLICITAÇÃO 0[DATE] até 1[DATE] Prioridade Todos Todos Baixa …" at bounding box center [419, 229] width 794 height 82
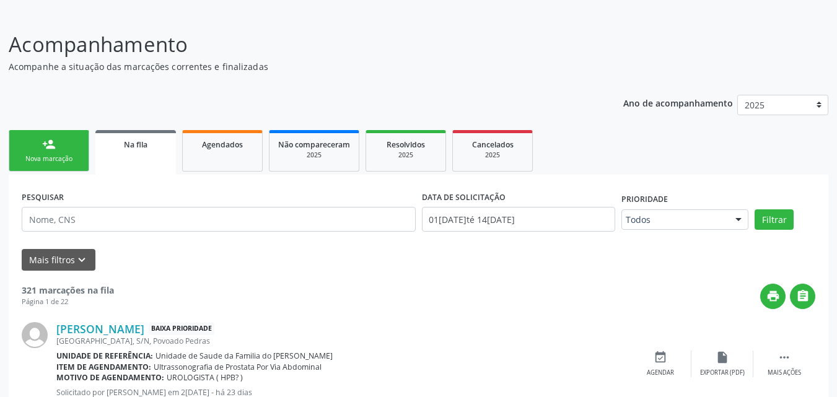
click at [58, 138] on link "person_add Nova marcação" at bounding box center [49, 151] width 81 height 42
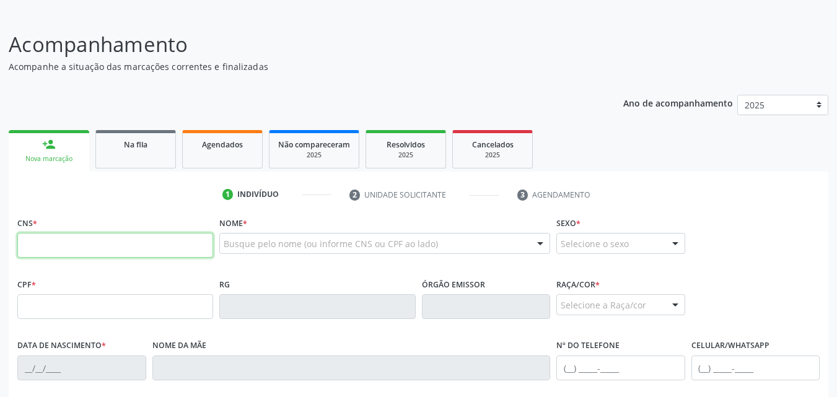
click at [66, 247] on input "text" at bounding box center [115, 245] width 196 height 25
type input "708 0068 8977 8529"
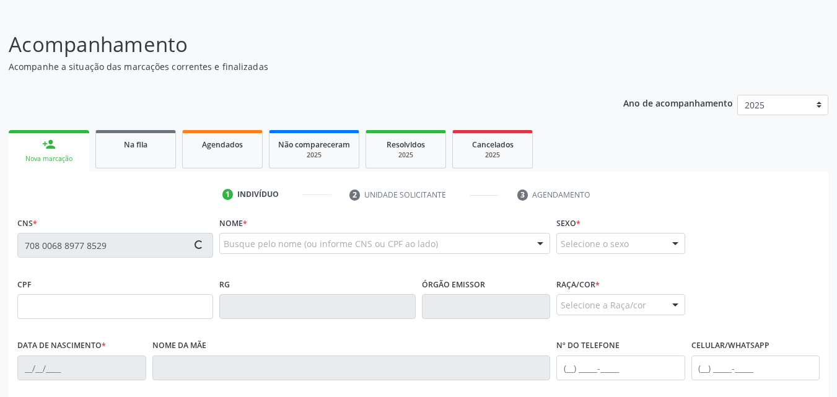
type input "815.425.344-53"
type input "1[DATE]"
type input "[PERSON_NAME]"
type input "[PHONE_NUMBER]"
type input "60"
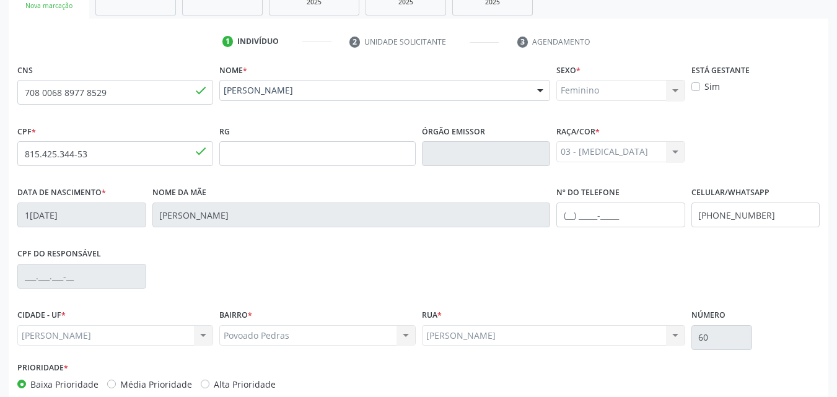
scroll to position [292, 0]
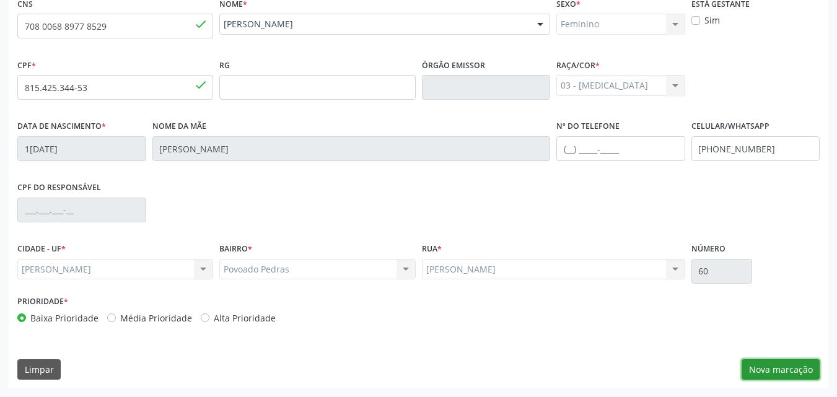
click at [776, 362] on button "Nova marcação" at bounding box center [781, 369] width 78 height 21
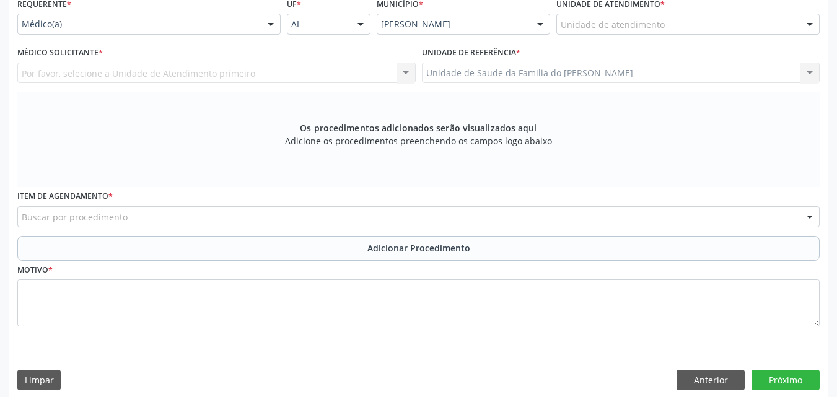
click at [776, 362] on div "Requerente * Médico(a) Médico(a) Enfermeiro(a) Paciente Nenhum resultado encont…" at bounding box center [419, 196] width 820 height 405
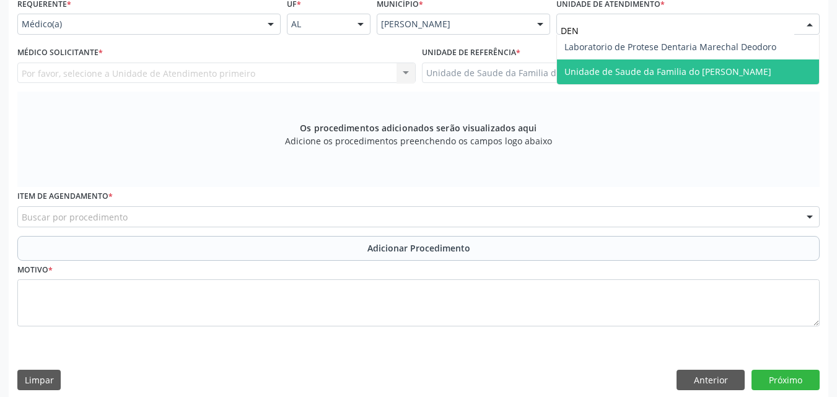
type input "DENI"
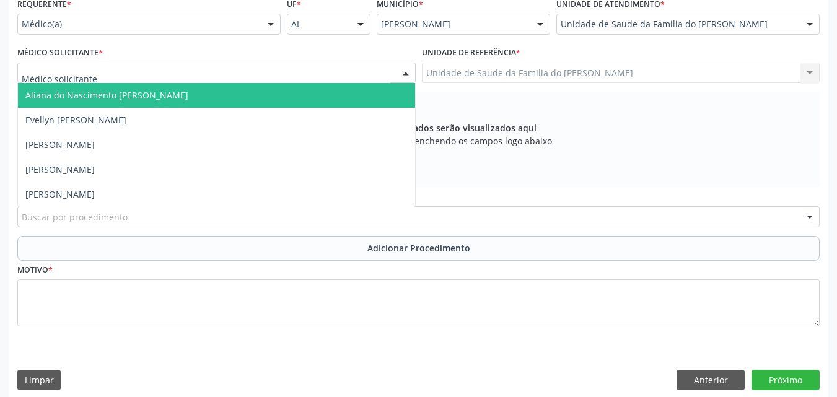
click at [284, 73] on div at bounding box center [216, 73] width 398 height 21
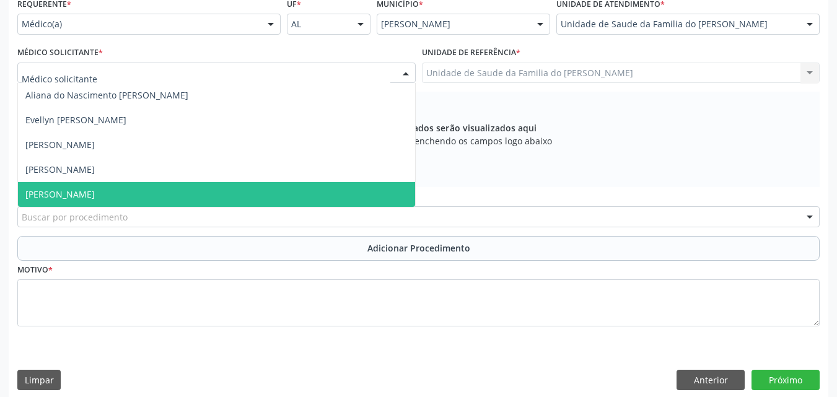
click at [260, 186] on span "[PERSON_NAME]" at bounding box center [216, 194] width 397 height 25
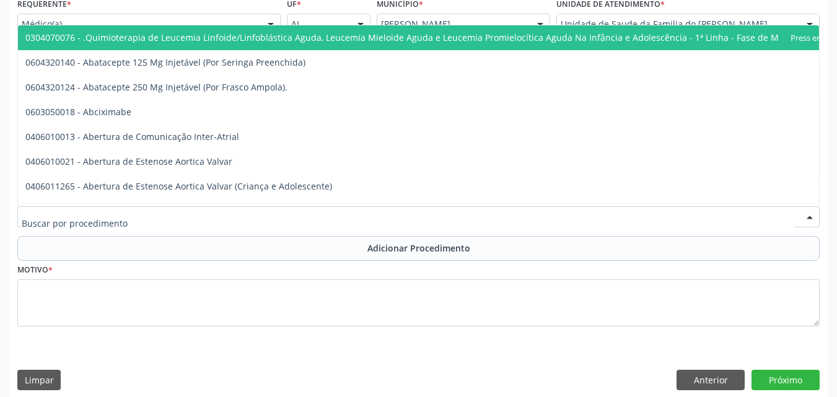
click at [252, 215] on div at bounding box center [418, 216] width 802 height 21
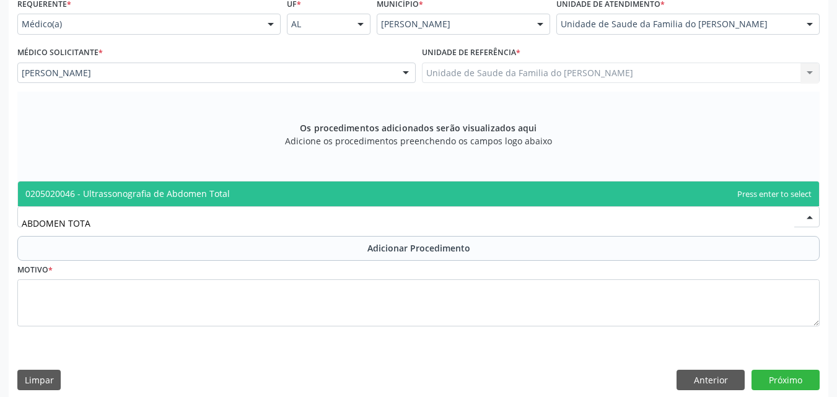
type input "ABDOMEN TOTAL"
click at [262, 186] on span "0205020046 - Ultrassonografia de Abdomen Total" at bounding box center [418, 194] width 801 height 25
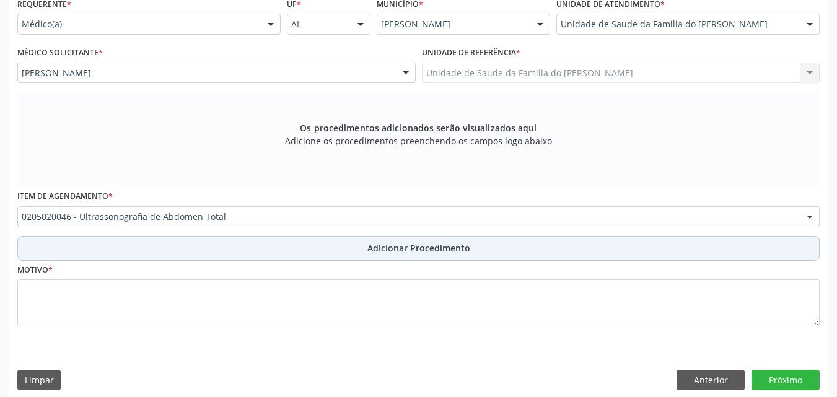
click at [261, 246] on button "Adicionar Procedimento" at bounding box center [418, 248] width 802 height 25
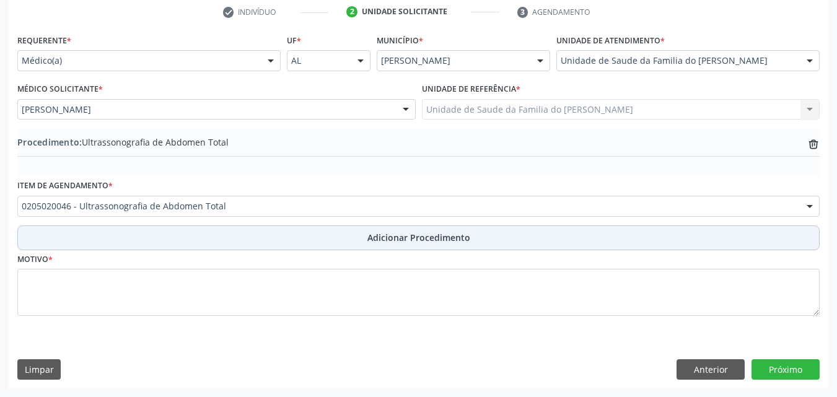
scroll to position [255, 0]
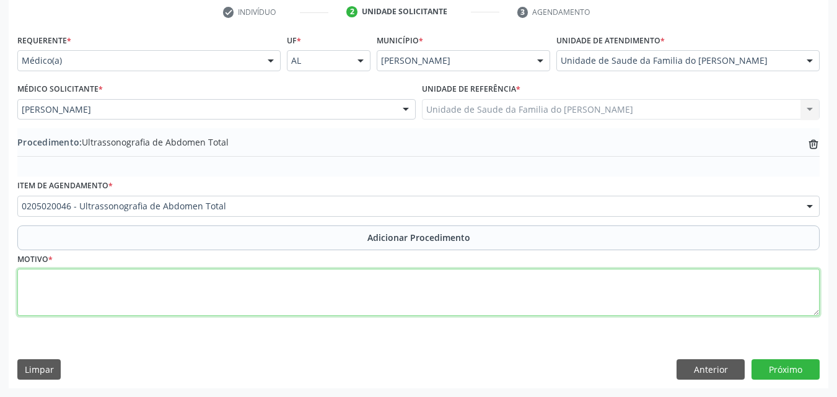
click at [279, 281] on textarea at bounding box center [418, 292] width 802 height 47
type textarea "OUTRAS DORES ABDOMINAIS E NÃO ESPECIFICADAS"
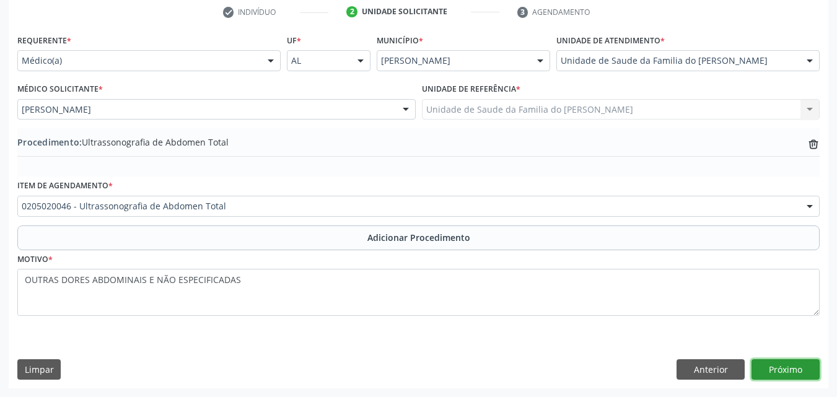
click at [782, 364] on button "Próximo" at bounding box center [786, 369] width 68 height 21
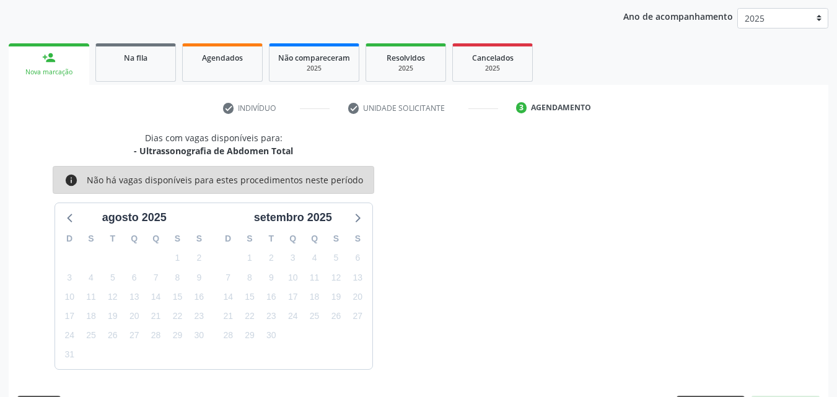
scroll to position [196, 0]
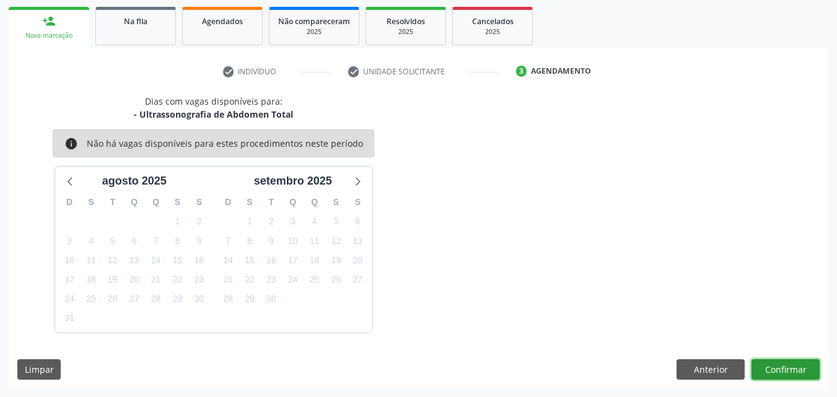
click at [773, 377] on button "Confirmar" at bounding box center [786, 369] width 68 height 21
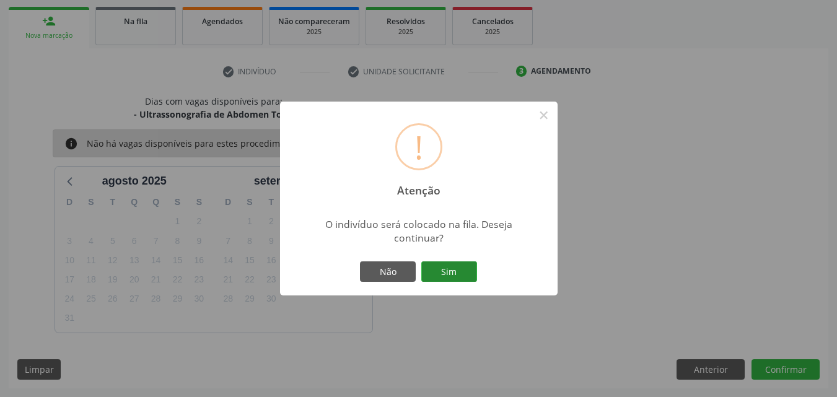
click at [466, 269] on button "Sim" at bounding box center [449, 271] width 56 height 21
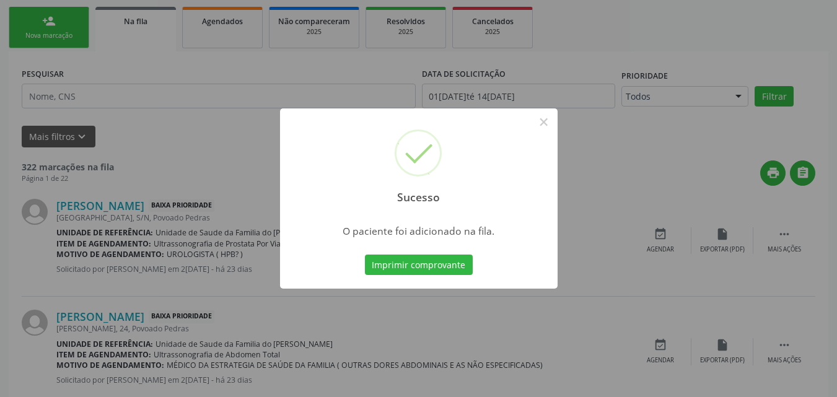
scroll to position [33, 0]
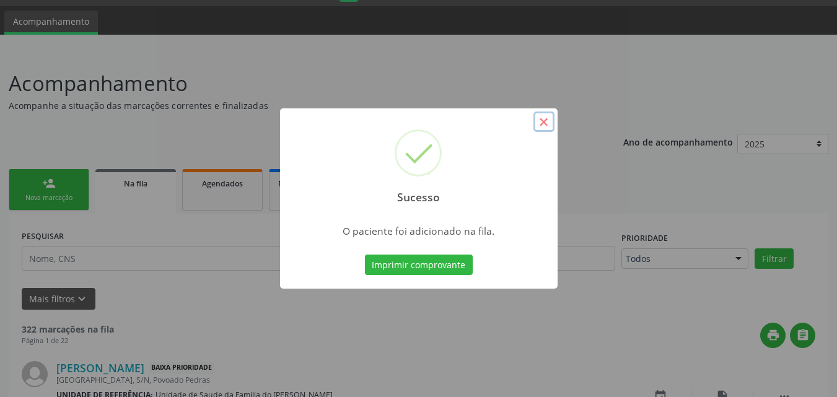
click at [543, 125] on button "×" at bounding box center [543, 122] width 21 height 21
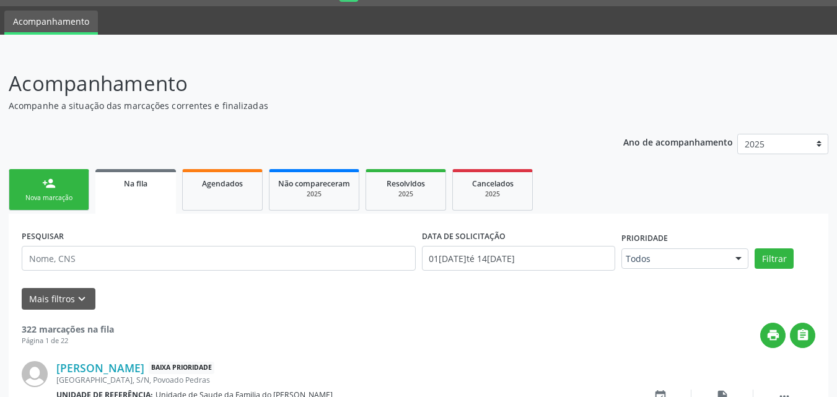
click at [30, 201] on div "Nova marcação" at bounding box center [49, 197] width 62 height 9
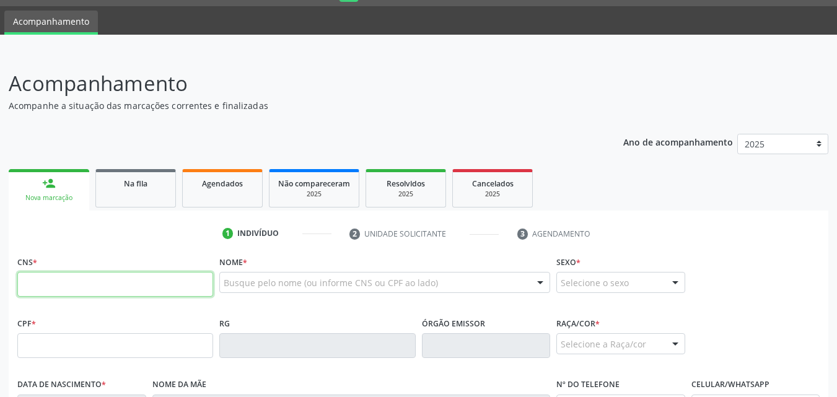
click at [104, 296] on input "text" at bounding box center [115, 284] width 196 height 25
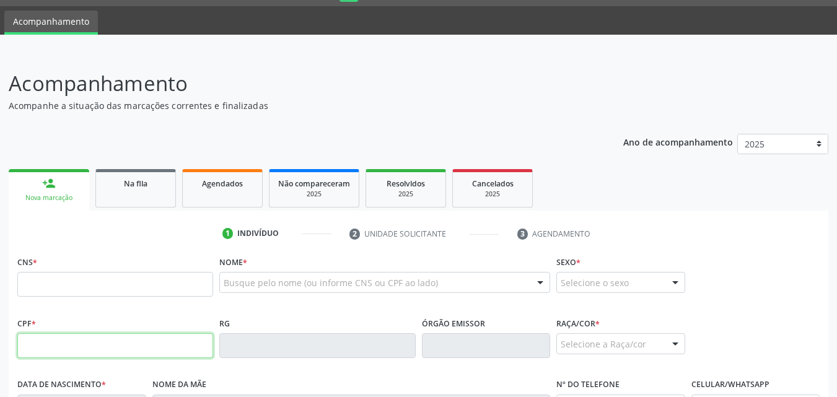
click at [102, 336] on input "text" at bounding box center [115, 345] width 196 height 25
type input "008.218.644-83"
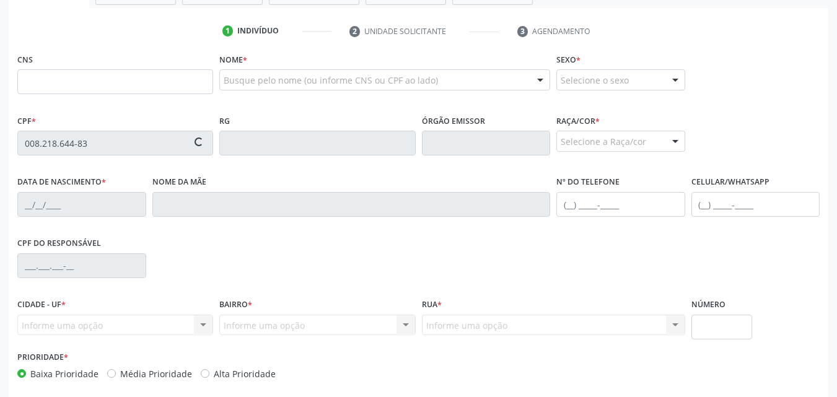
scroll to position [292, 0]
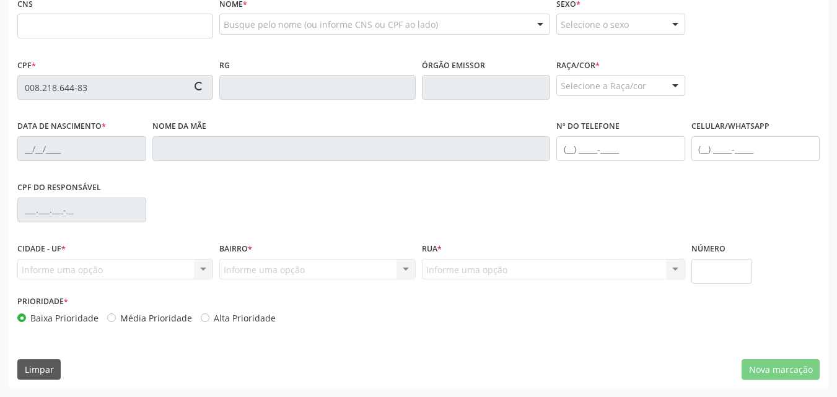
type input "700 0074 6467 6402"
type input "[DATE]"
type input "[PERSON_NAME]"
type input "[PHONE_NUMBER]"
type input "S/N"
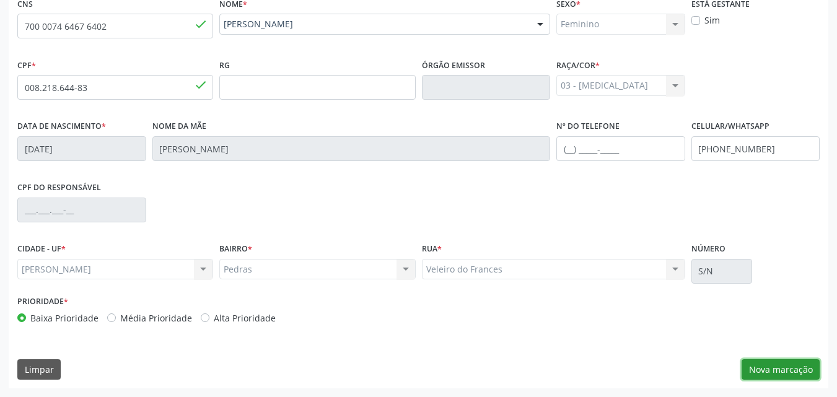
click at [791, 367] on button "Nova marcação" at bounding box center [781, 369] width 78 height 21
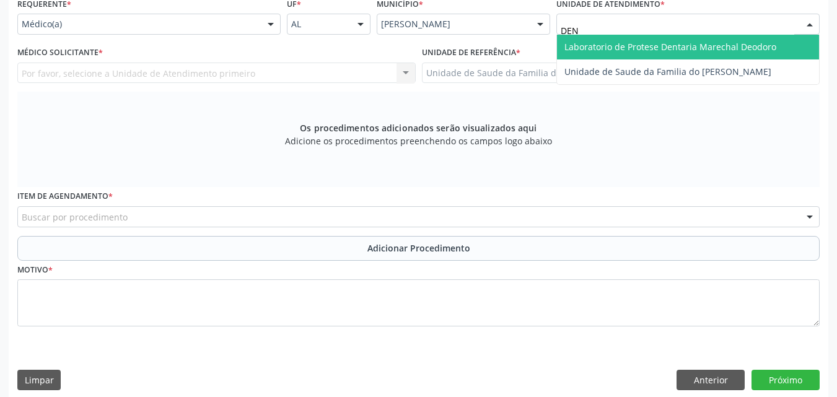
type input "DENI"
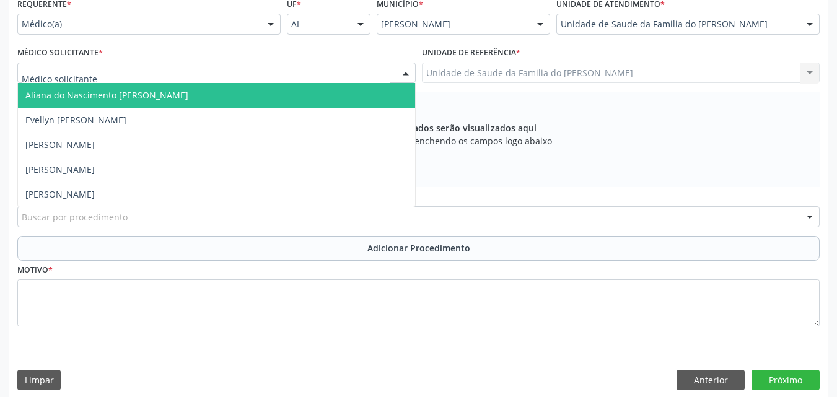
click at [354, 76] on div at bounding box center [216, 73] width 398 height 21
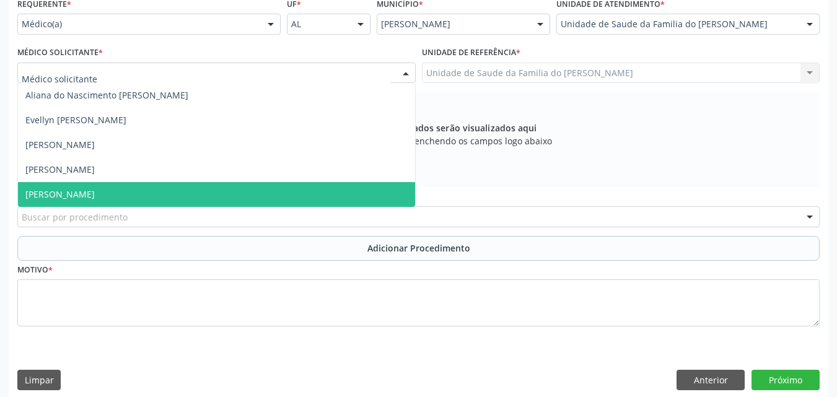
click at [278, 191] on span "[PERSON_NAME]" at bounding box center [216, 194] width 397 height 25
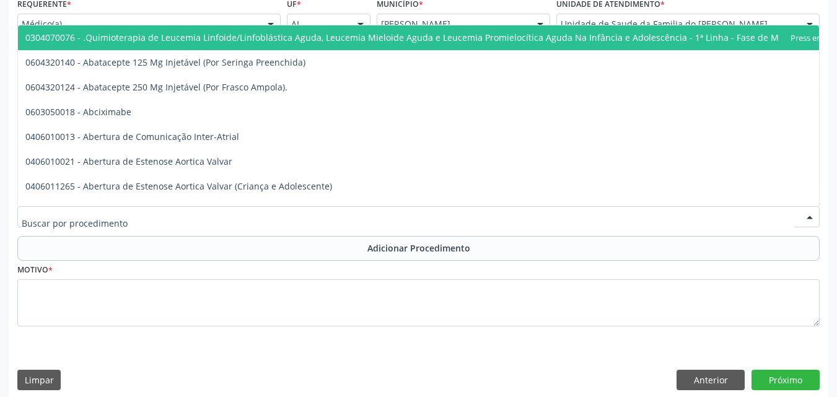
click at [274, 222] on div at bounding box center [418, 216] width 802 height 21
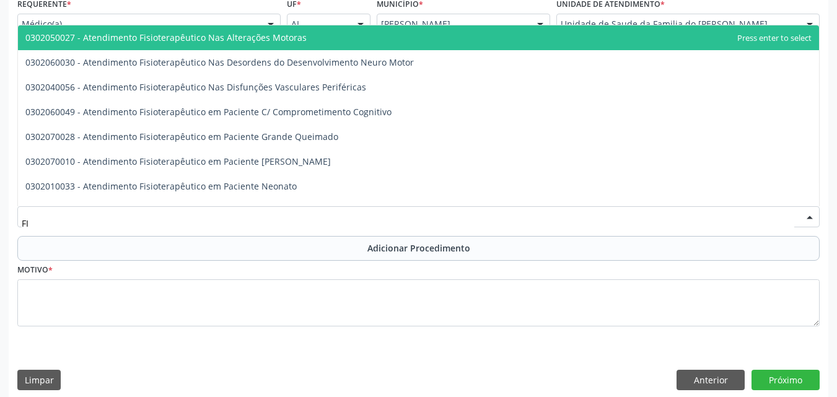
type input "F"
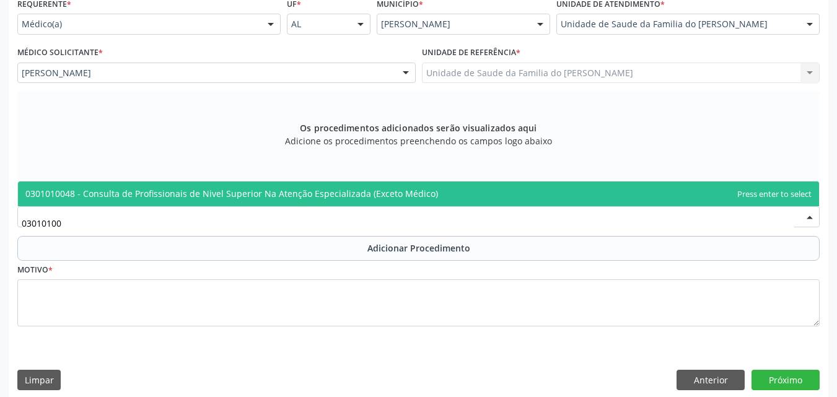
type input "030101004"
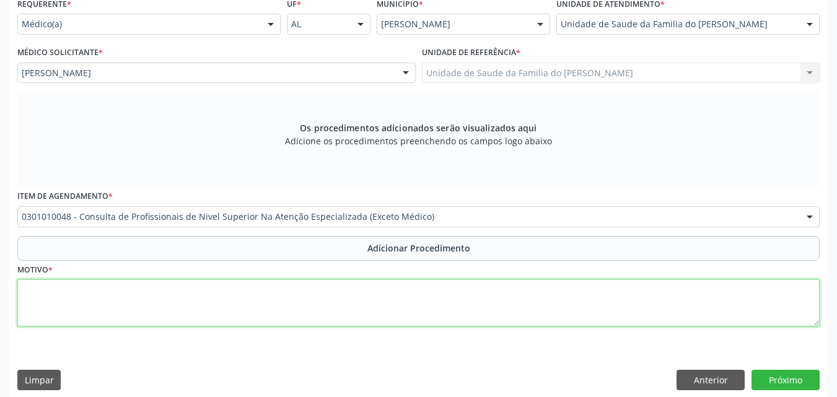
click at [273, 312] on textarea at bounding box center [418, 302] width 802 height 47
click at [232, 294] on textarea "FISITERAPIA (20 SESSÕES LOMBAR E [PERSON_NAME])" at bounding box center [418, 302] width 802 height 47
type textarea "FISITERAPIA (20 SESSÕES LOMBAR E [PERSON_NAME])"
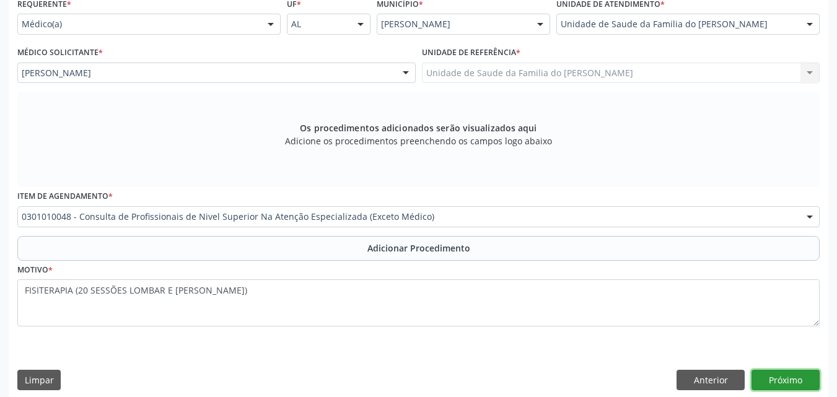
click at [785, 379] on button "Próximo" at bounding box center [786, 380] width 68 height 21
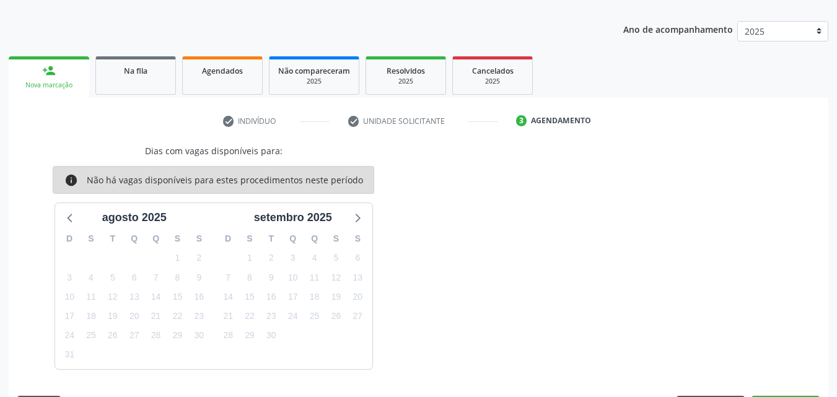
scroll to position [183, 0]
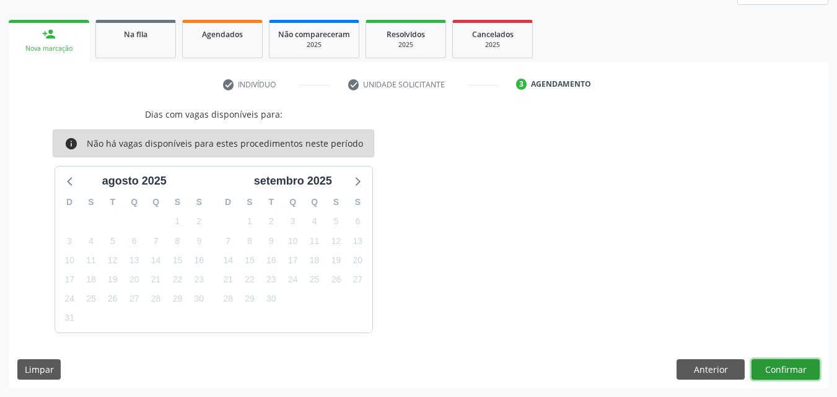
click at [791, 372] on button "Confirmar" at bounding box center [786, 369] width 68 height 21
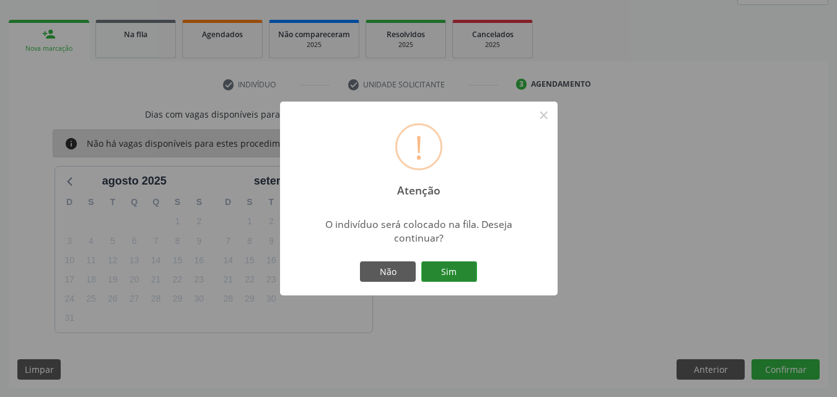
click at [475, 275] on button "Sim" at bounding box center [449, 271] width 56 height 21
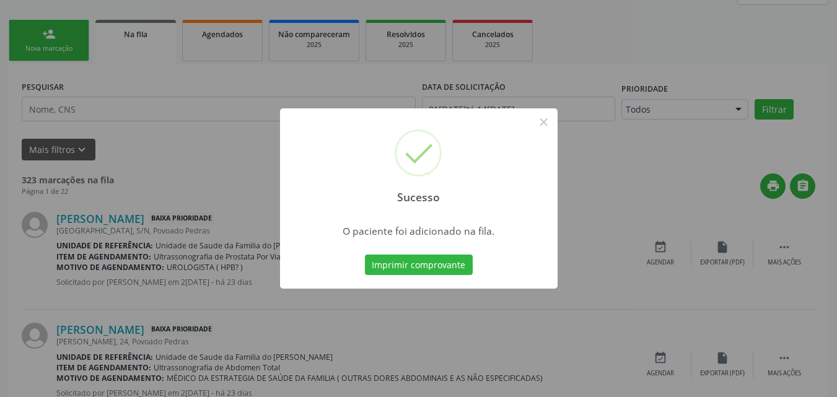
scroll to position [33, 0]
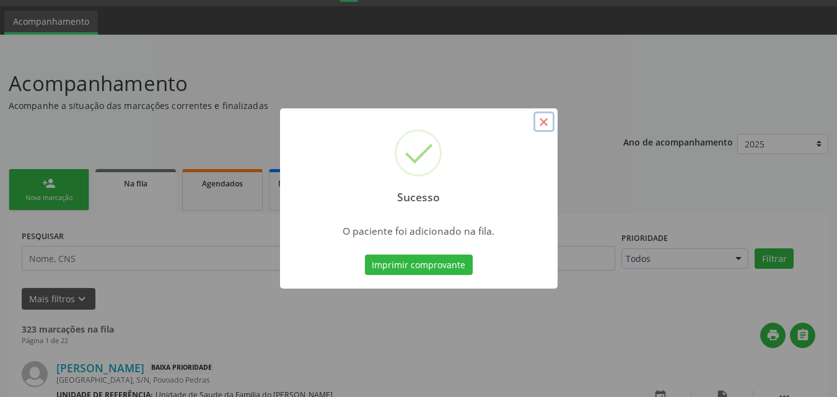
click at [548, 117] on button "×" at bounding box center [543, 122] width 21 height 21
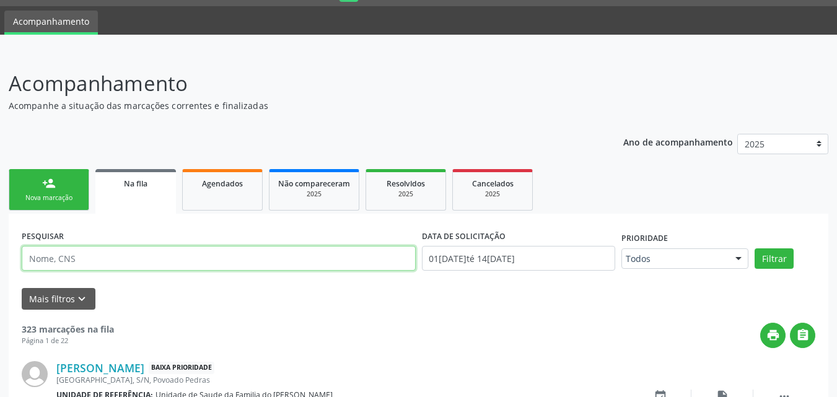
click at [159, 253] on input "text" at bounding box center [219, 258] width 394 height 25
click at [755, 248] on button "Filtrar" at bounding box center [774, 258] width 39 height 21
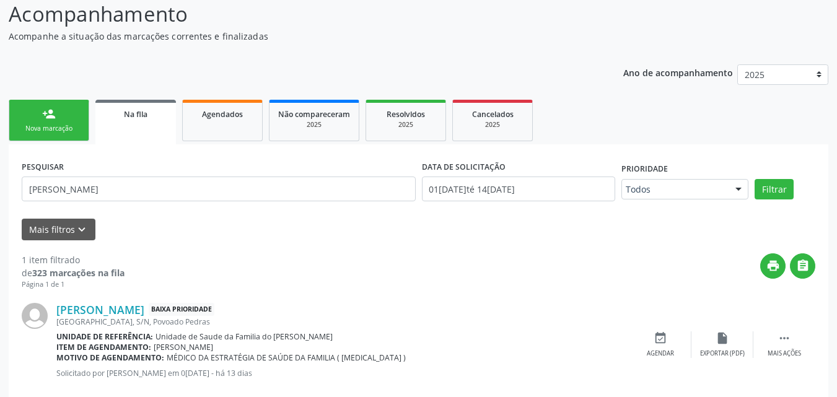
scroll to position [128, 0]
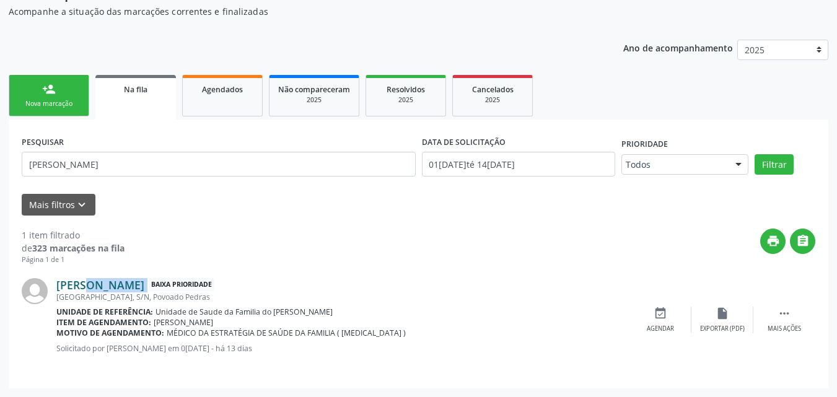
drag, startPoint x: 208, startPoint y: 287, endPoint x: 56, endPoint y: 286, distance: 151.8
click at [56, 286] on div "[PERSON_NAME] Baixa Prioridade" at bounding box center [342, 285] width 573 height 14
copy div "[PERSON_NAME]"
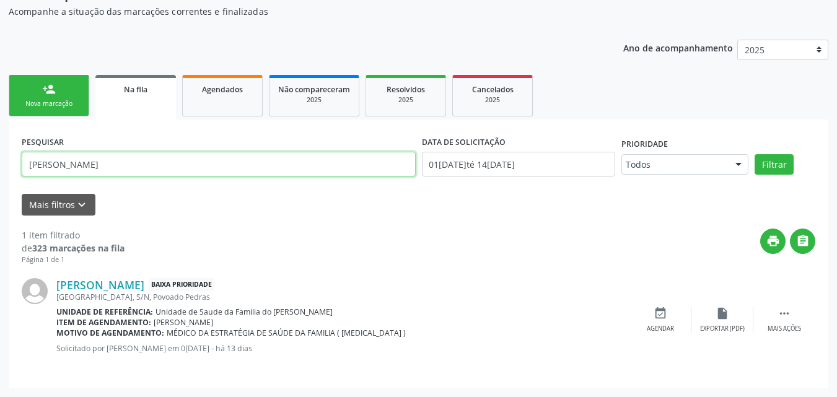
drag, startPoint x: 92, startPoint y: 165, endPoint x: 15, endPoint y: 166, distance: 76.8
click at [15, 166] on div "PESQUISAR JOICE VITORIA DATA DE SOLICITAÇÃO 0[DATE] até 1[DATE] Prioridade Todo…" at bounding box center [419, 254] width 820 height 268
paste input "oice [PERSON_NAME]"
click at [182, 167] on input "[PERSON_NAME]" at bounding box center [219, 164] width 394 height 25
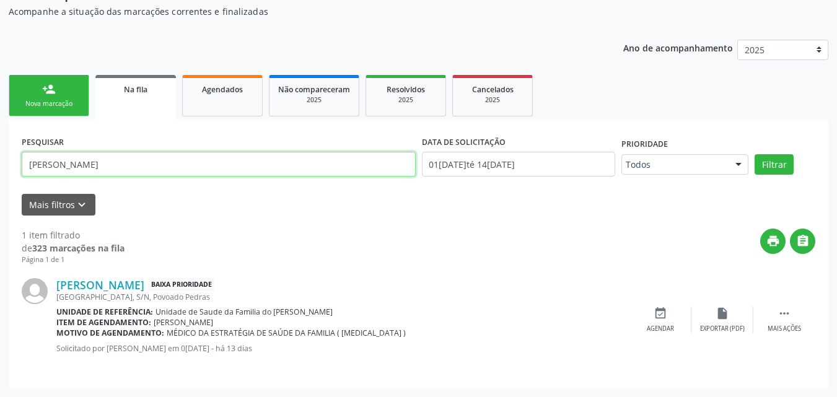
click at [182, 167] on input "[PERSON_NAME]" at bounding box center [219, 164] width 394 height 25
type input "15349602446"
click at [755, 154] on button "Filtrar" at bounding box center [774, 164] width 39 height 21
click at [133, 160] on input "15349602446" at bounding box center [219, 164] width 394 height 25
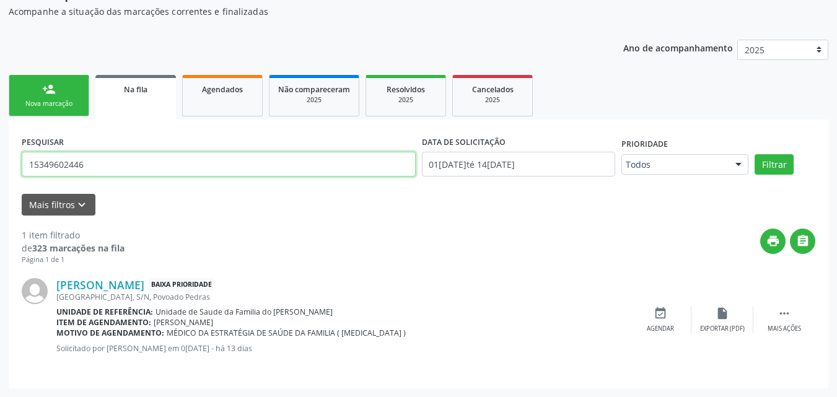
click at [133, 160] on input "15349602446" at bounding box center [219, 164] width 394 height 25
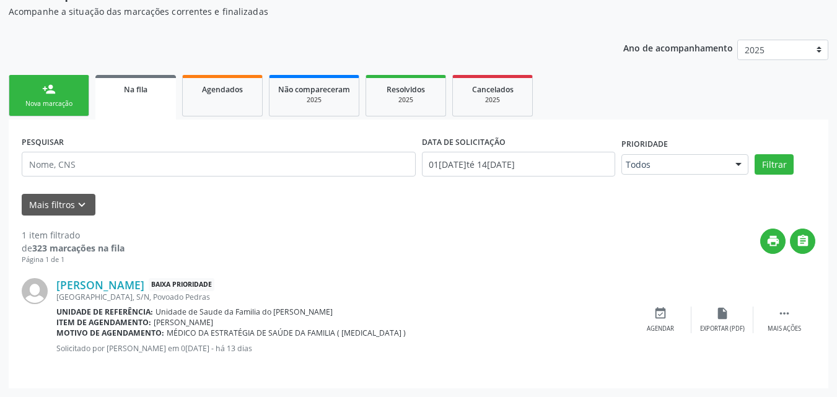
click at [64, 86] on link "person_add Nova marcação" at bounding box center [49, 96] width 81 height 42
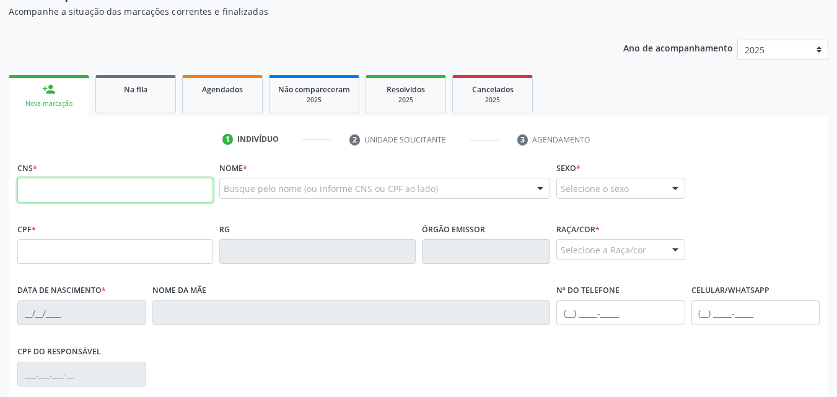
click at [108, 190] on input "text" at bounding box center [115, 190] width 196 height 25
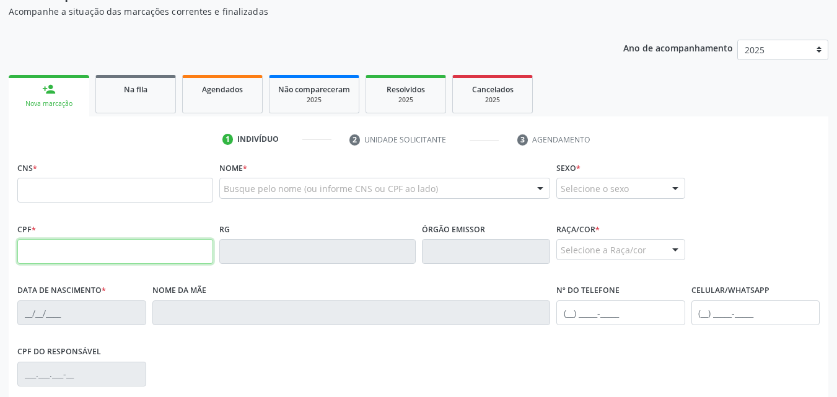
click at [59, 247] on input "text" at bounding box center [115, 251] width 196 height 25
type input "153.496.024-46"
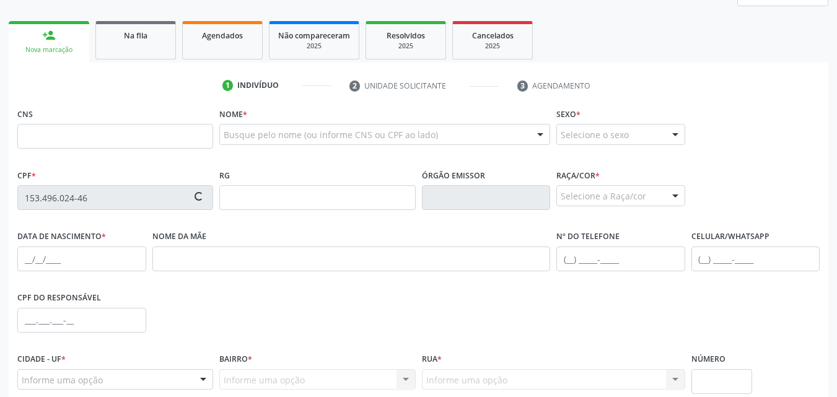
scroll to position [179, 0]
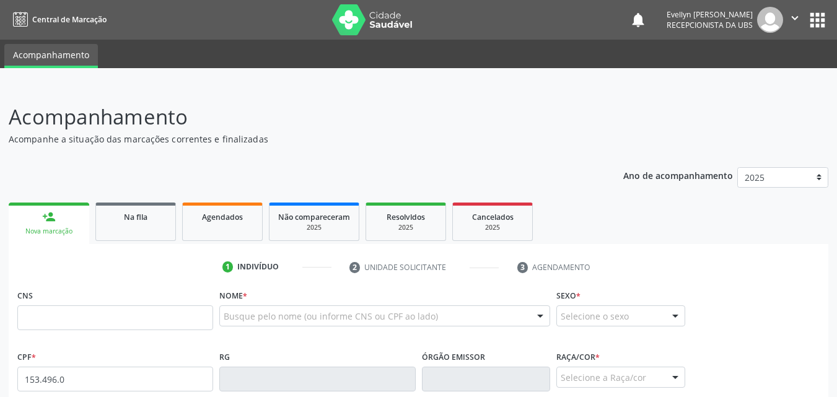
type input "153.496.024-46"
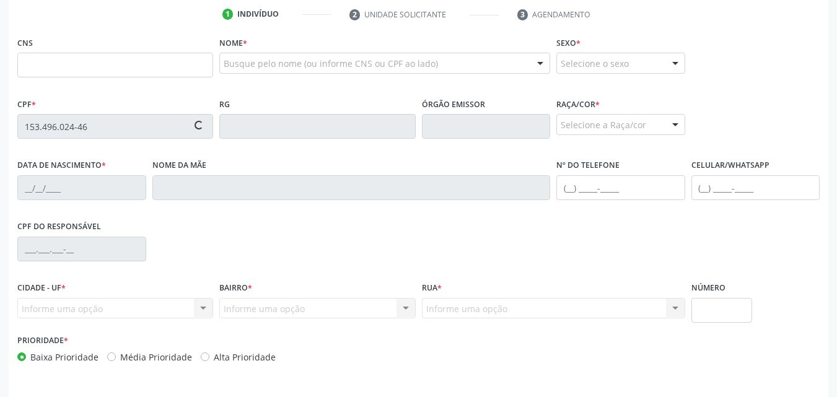
scroll to position [257, 0]
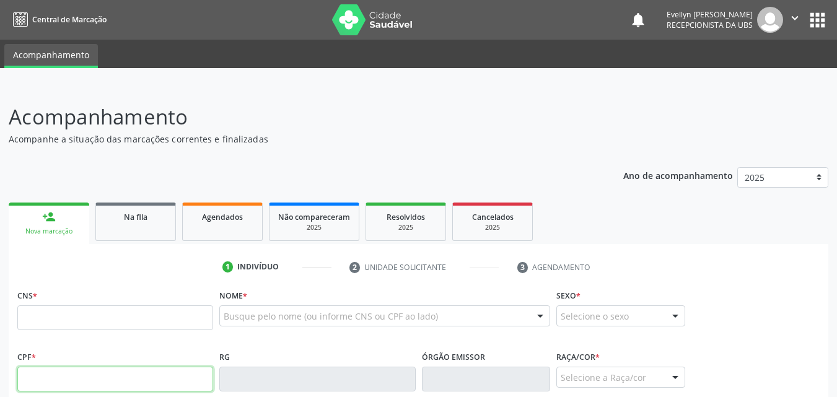
click at [127, 377] on input "text" at bounding box center [115, 379] width 196 height 25
type input "153.496.024-46"
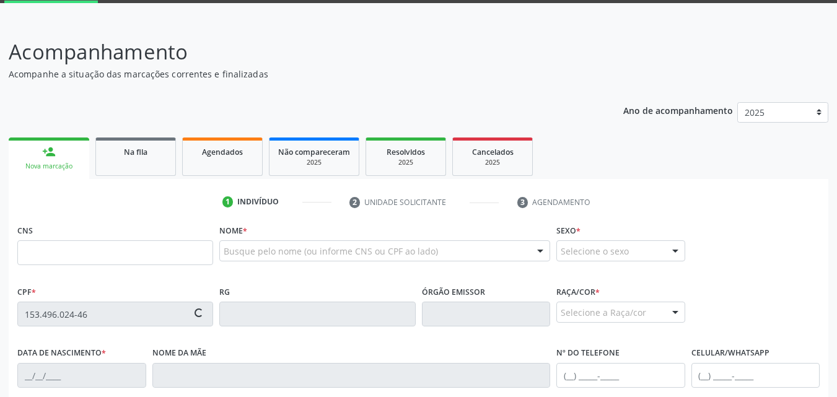
type input "704 0003 1939 4368"
type input "19/01/2016"
type input "María Luciana Ferreira da Silva"
type input "(82) 99382-1427"
type input "S/N"
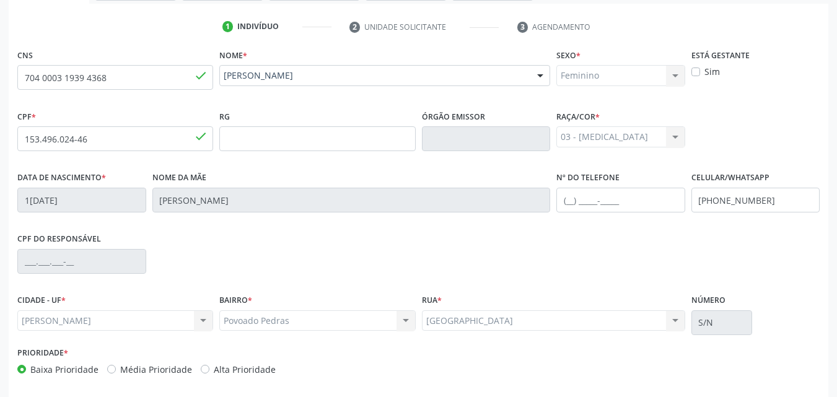
scroll to position [292, 0]
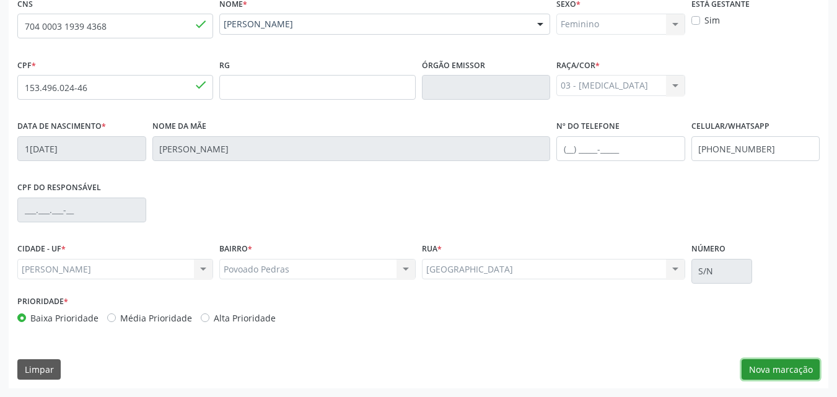
click at [796, 365] on button "Nova marcação" at bounding box center [781, 369] width 78 height 21
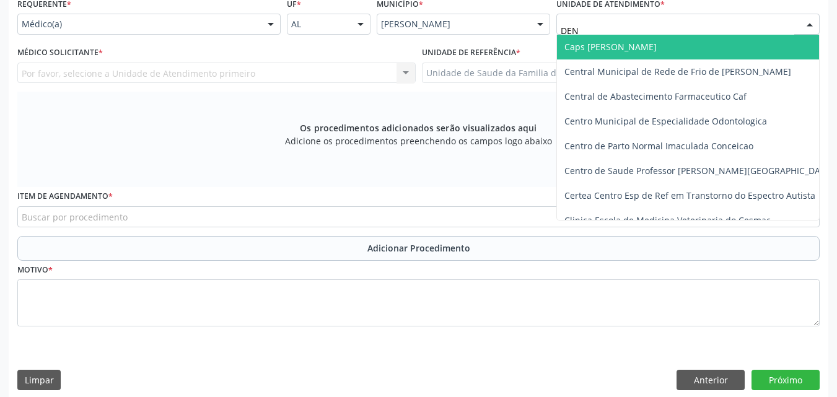
type input "DENI"
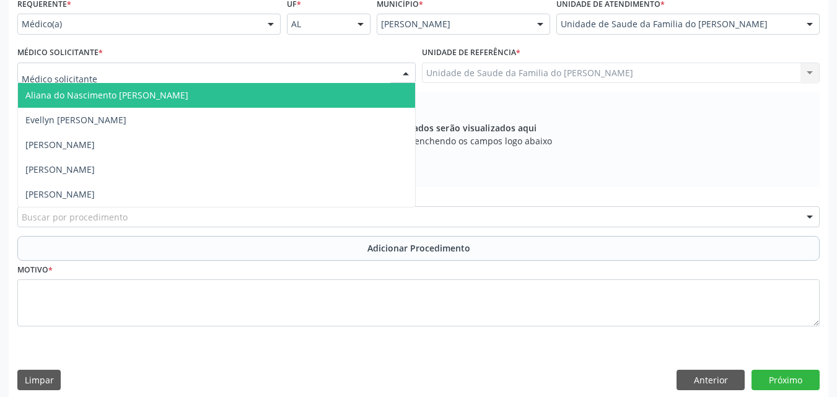
click at [317, 74] on div at bounding box center [216, 73] width 398 height 21
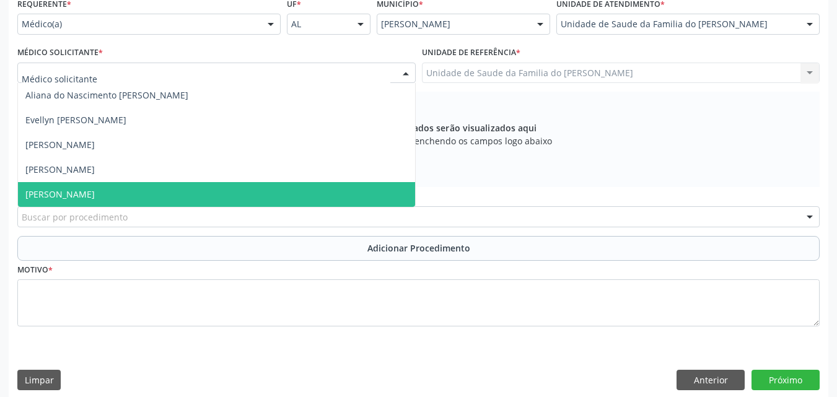
click at [260, 190] on span "[PERSON_NAME]" at bounding box center [216, 194] width 397 height 25
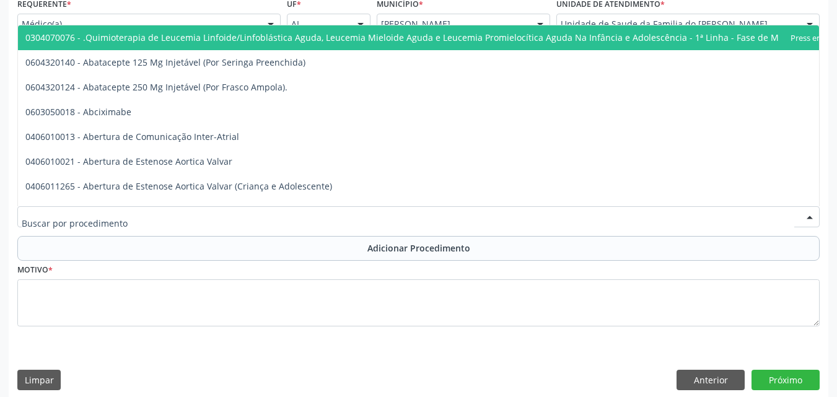
click at [259, 217] on div at bounding box center [418, 216] width 802 height 21
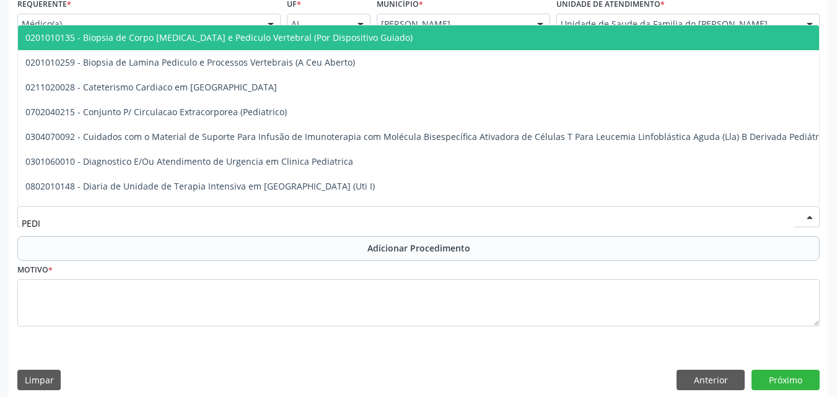
type input "PEDIA"
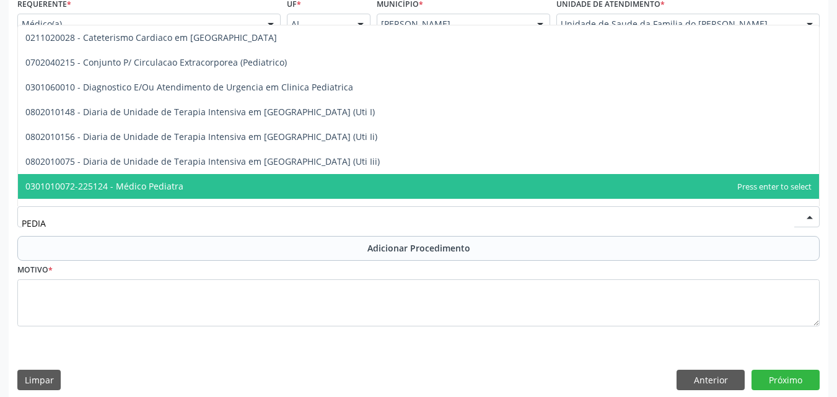
click at [250, 193] on span "0301010072-225124 - Médico Pediatra" at bounding box center [418, 186] width 801 height 25
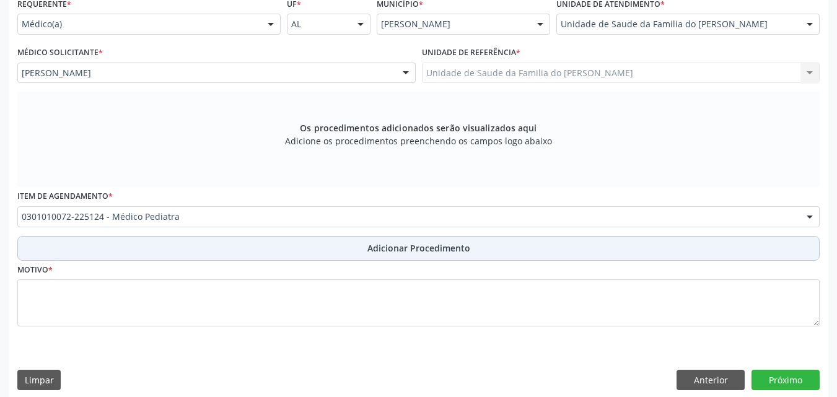
click at [268, 253] on button "Adicionar Procedimento" at bounding box center [418, 248] width 802 height 25
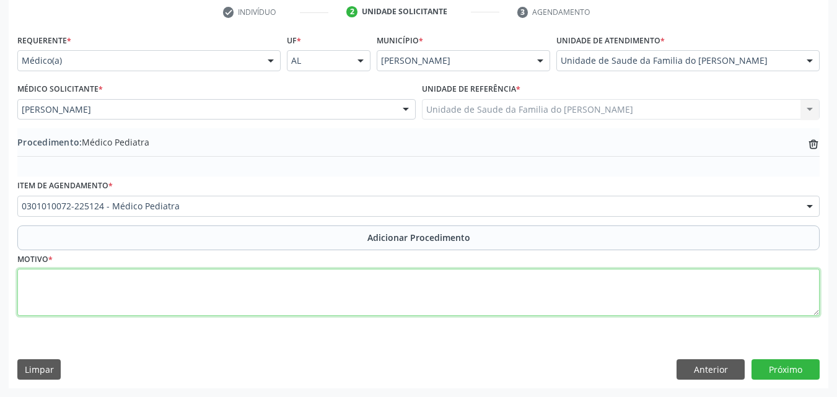
click at [266, 297] on textarea at bounding box center [418, 292] width 802 height 47
type textarea "ALERGIA NÃO ESPECIFICADA"
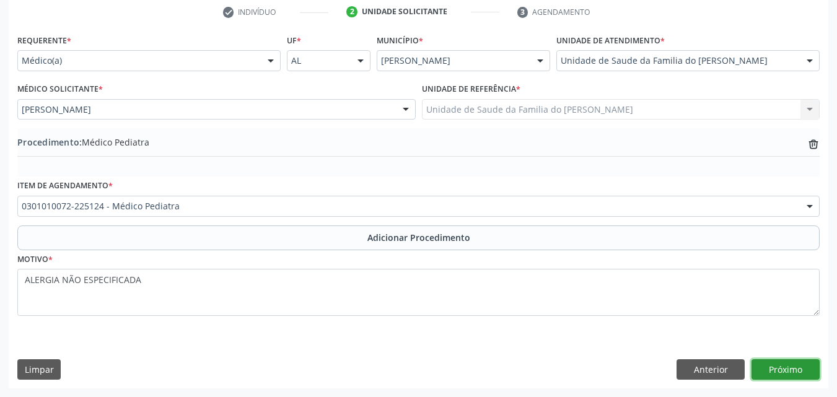
click at [776, 365] on button "Próximo" at bounding box center [786, 369] width 68 height 21
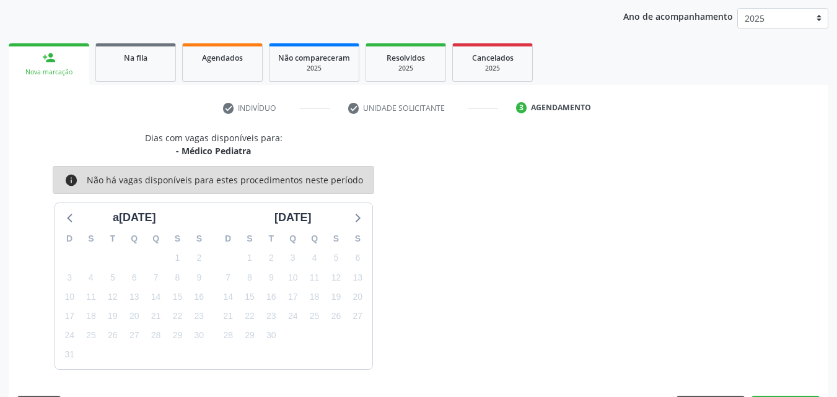
scroll to position [196, 0]
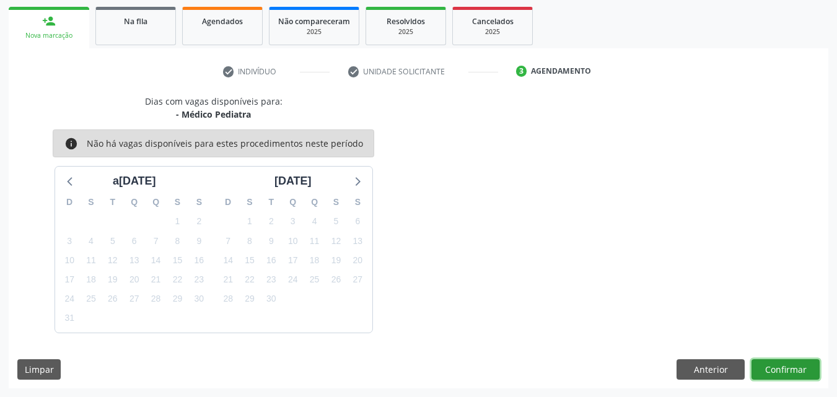
click at [786, 370] on button "Confirmar" at bounding box center [786, 369] width 68 height 21
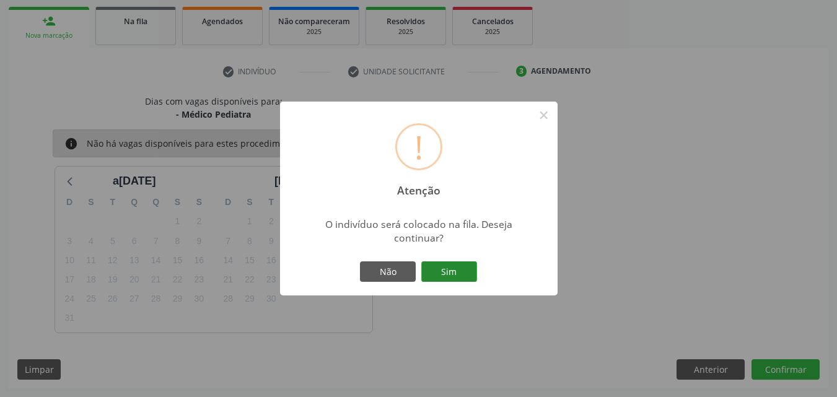
click at [464, 261] on button "Sim" at bounding box center [449, 271] width 56 height 21
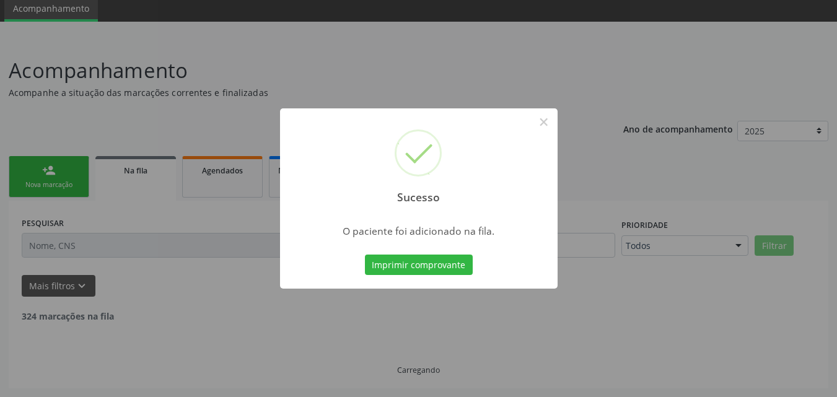
scroll to position [33, 0]
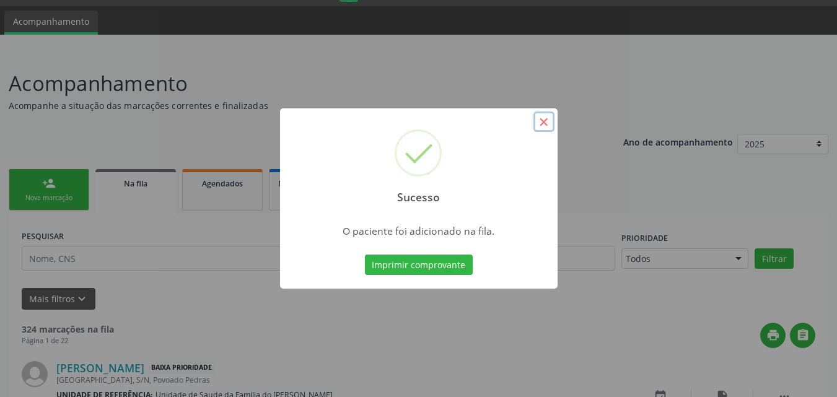
click at [545, 121] on button "×" at bounding box center [543, 122] width 21 height 21
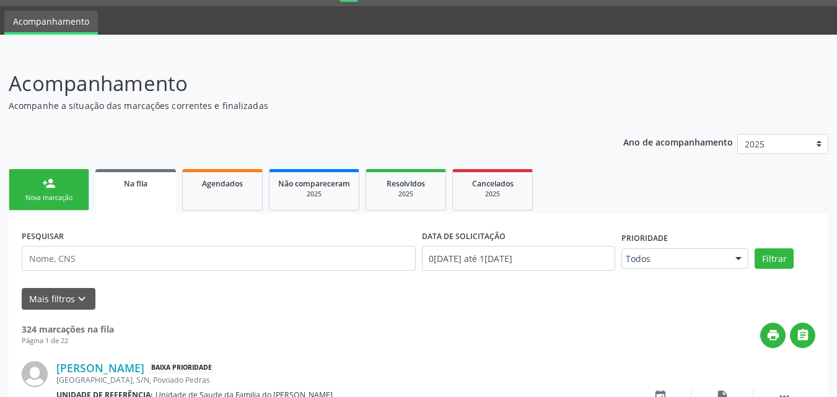
click at [440, 73] on p "Acompanhamento" at bounding box center [296, 83] width 574 height 31
